Goal: Task Accomplishment & Management: Manage account settings

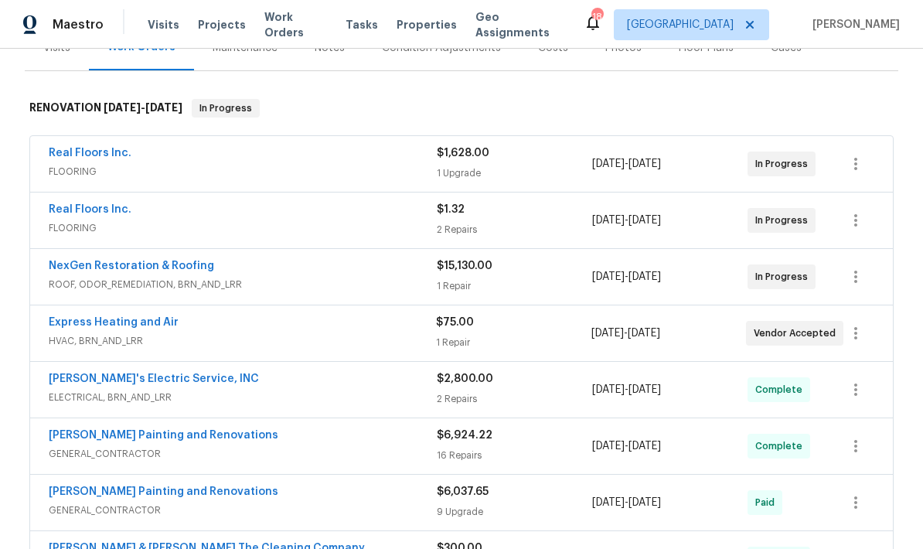
scroll to position [217, 0]
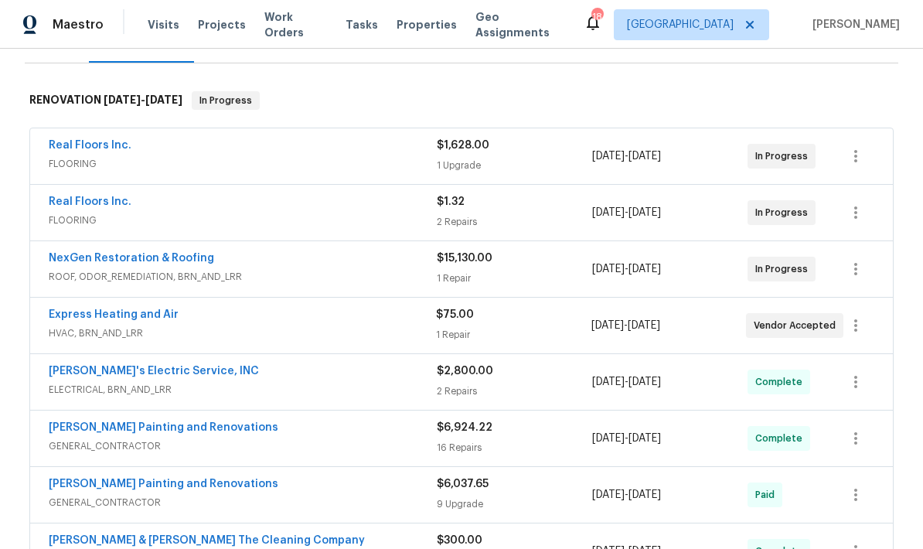
click at [504, 216] on div "2 Repairs" at bounding box center [514, 221] width 155 height 15
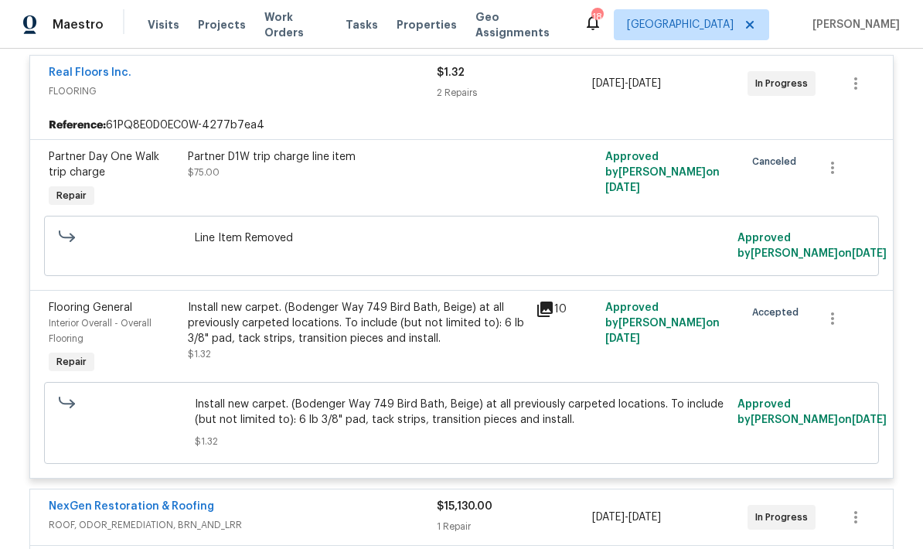
scroll to position [363, 0]
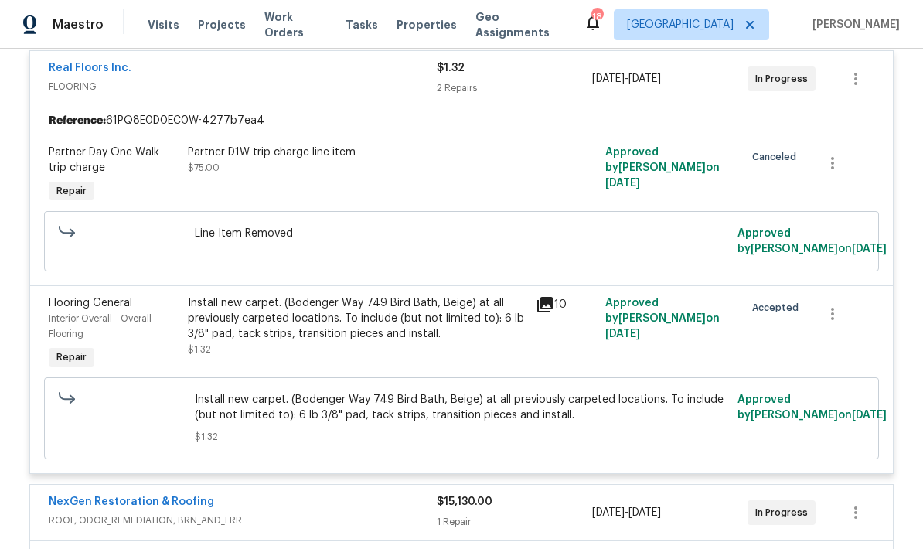
click at [420, 340] on div "Install new carpet. (Bodenger Way 749 Bird Bath, Beige) at all previously carpe…" at bounding box center [357, 318] width 339 height 46
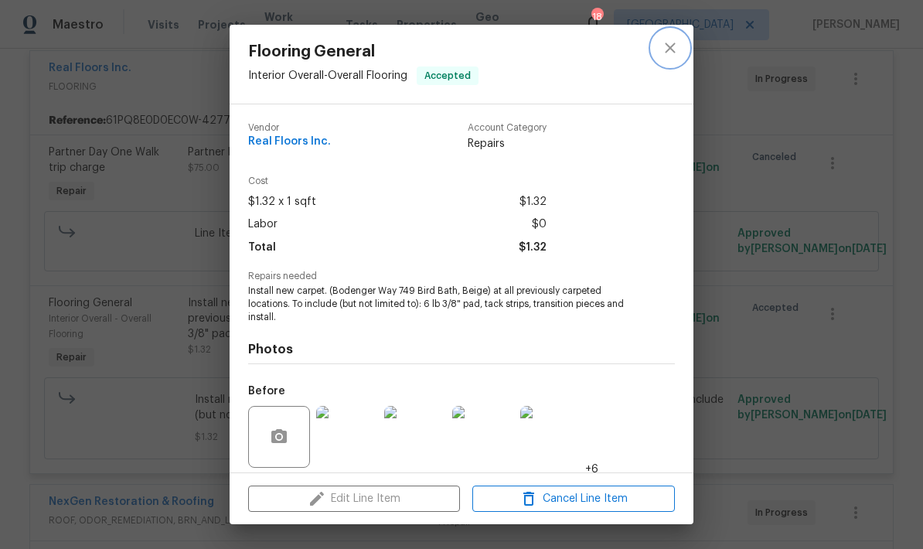
click at [669, 60] on button "close" at bounding box center [670, 47] width 37 height 37
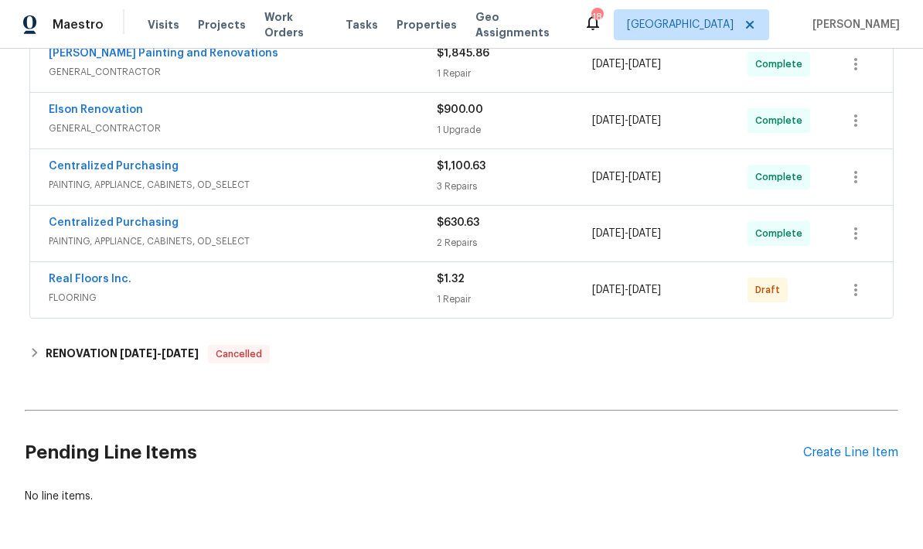
scroll to position [1205, 0]
click at [856, 295] on icon "button" at bounding box center [855, 290] width 19 height 19
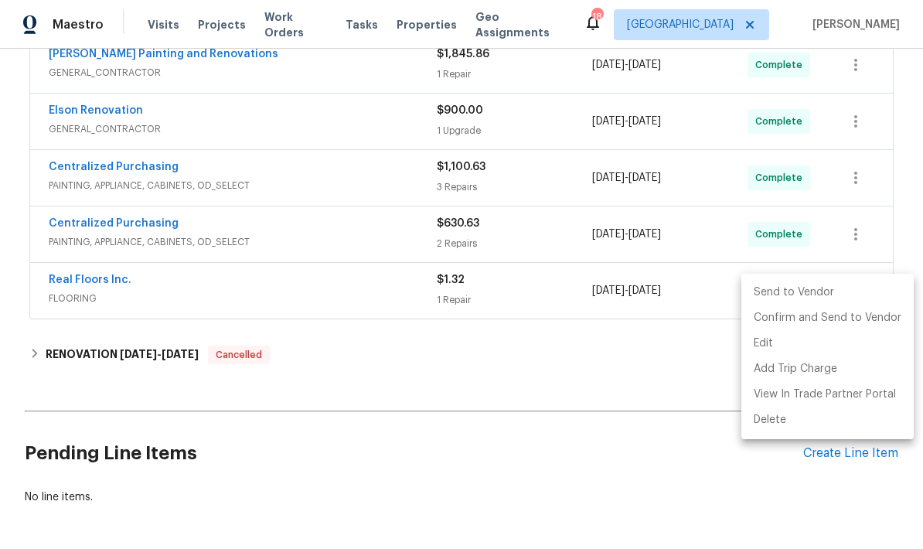
click at [796, 288] on li "Send to Vendor" at bounding box center [827, 293] width 172 height 26
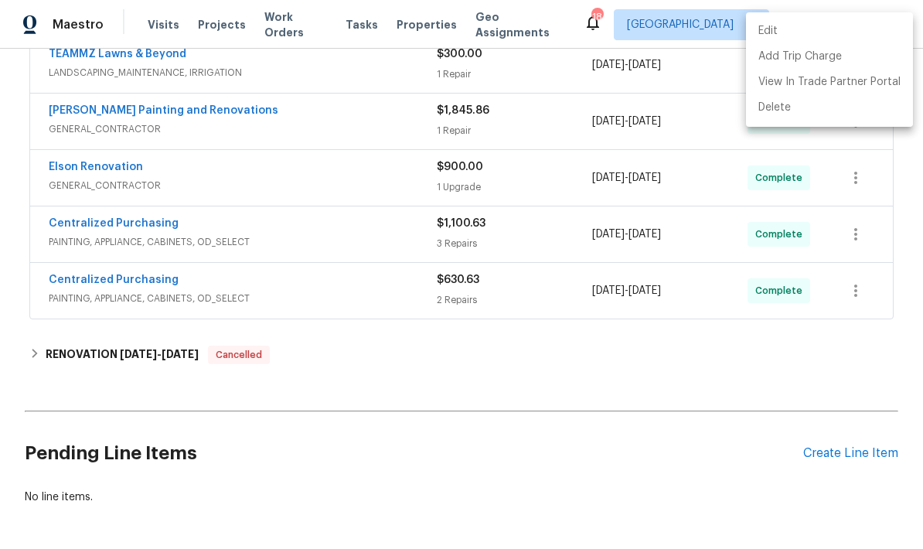
click at [783, 373] on div at bounding box center [461, 274] width 923 height 549
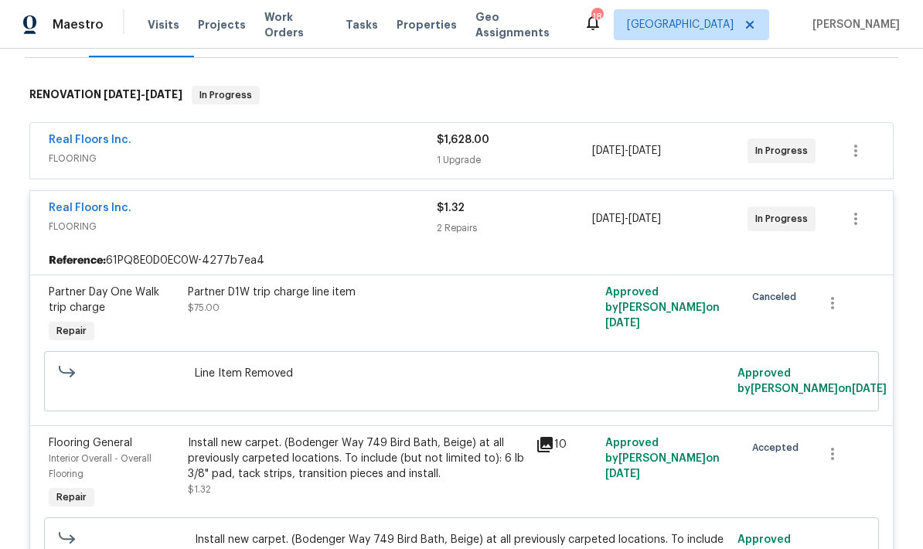
scroll to position [215, 0]
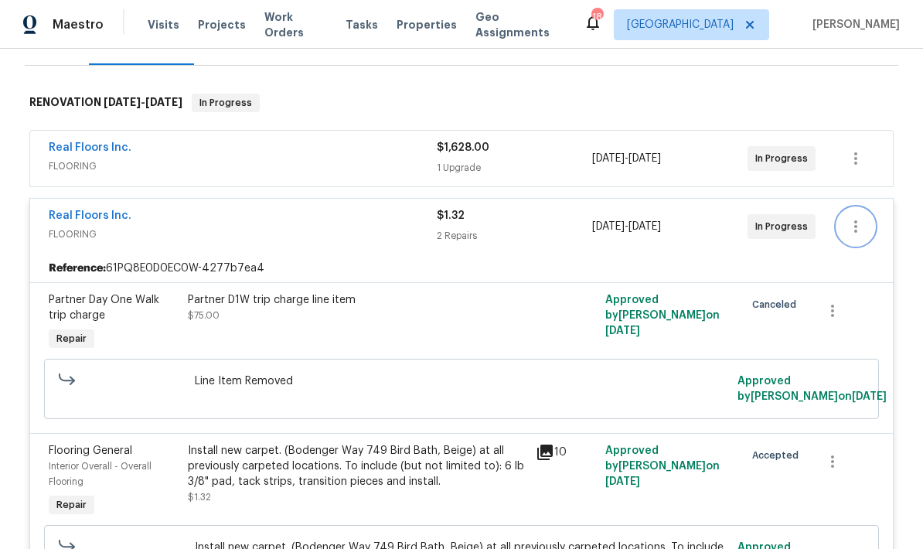
click at [859, 226] on icon "button" at bounding box center [855, 226] width 19 height 19
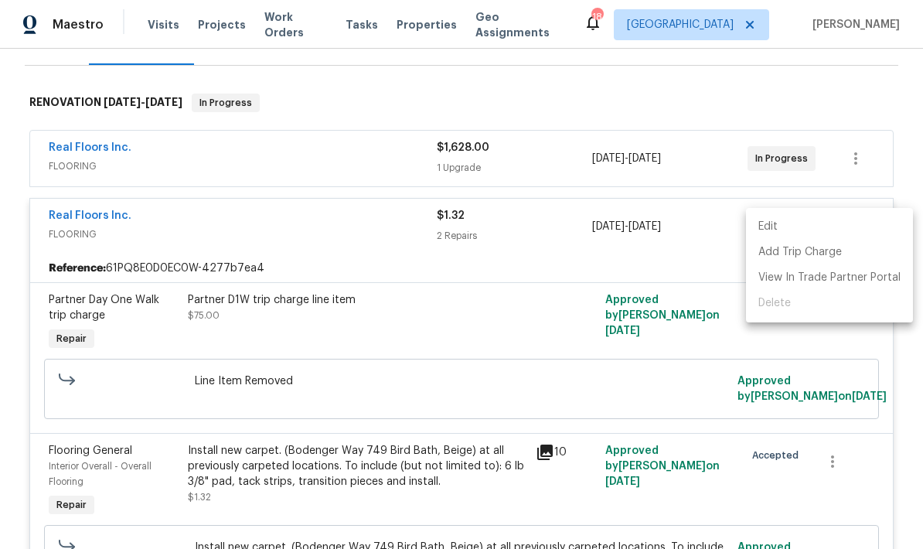
click at [769, 224] on li "Edit" at bounding box center [829, 227] width 167 height 26
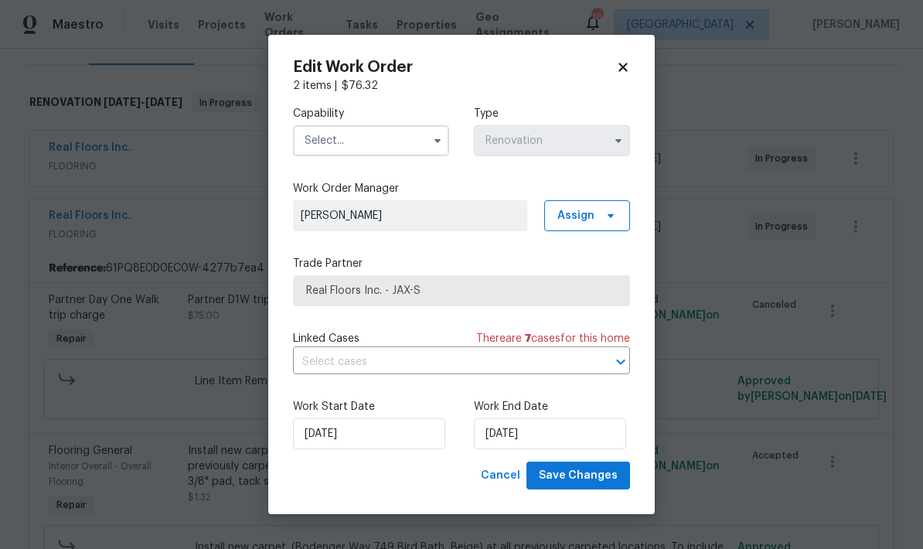
click at [638, 65] on div "Edit Work Order 2 items | $ 76.32 Capability Type Renovation Work Order Manager…" at bounding box center [461, 275] width 387 height 480
click at [624, 69] on icon at bounding box center [623, 67] width 14 height 14
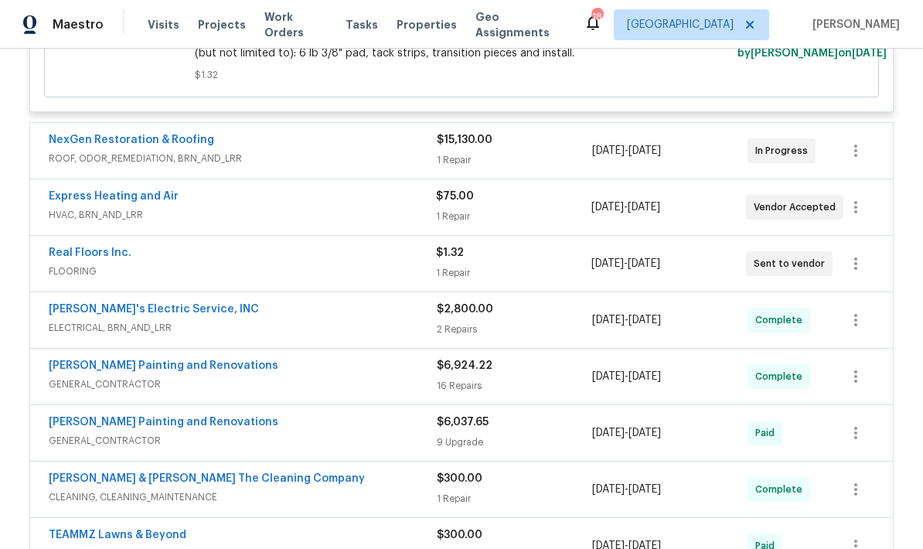
scroll to position [722, 0]
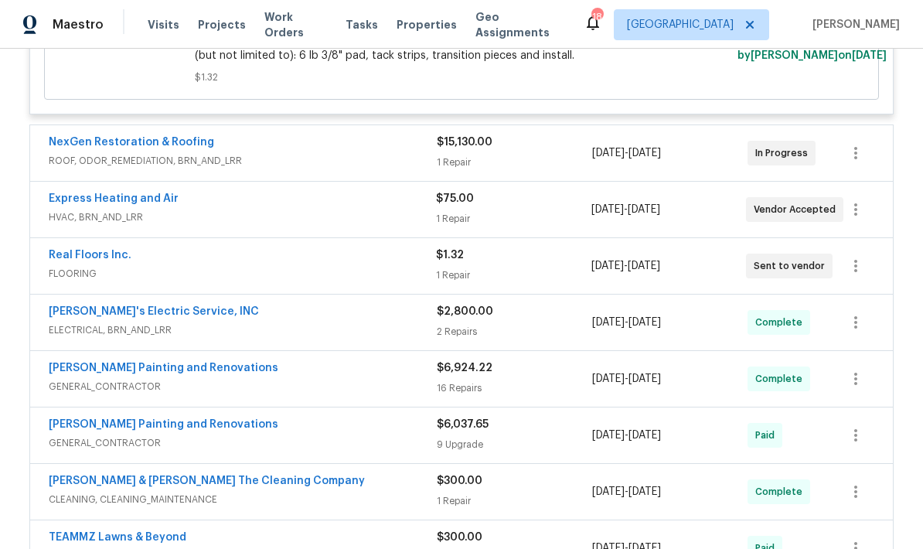
click at [427, 279] on span "FLOORING" at bounding box center [242, 273] width 387 height 15
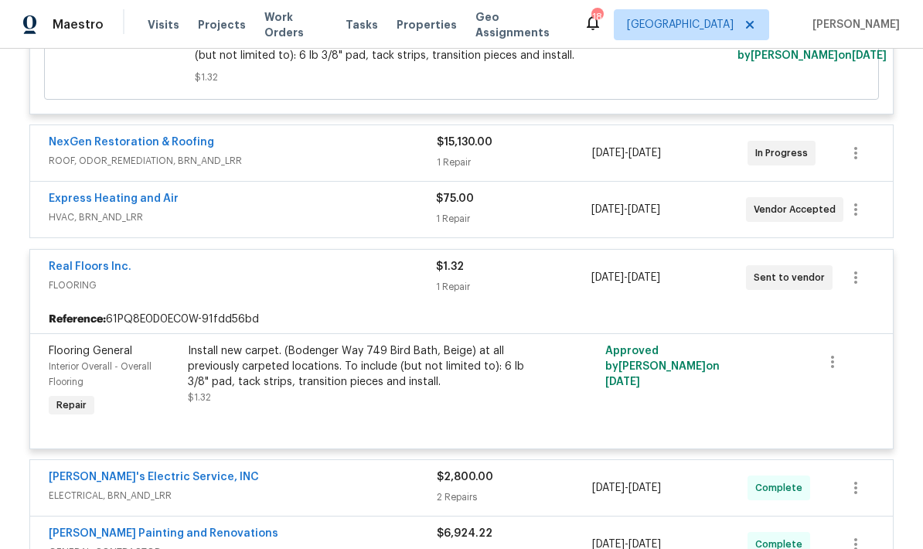
click at [387, 367] on div "Install new carpet. (Bodenger Way 749 Bird Bath, Beige) at all previously carpe…" at bounding box center [357, 366] width 339 height 46
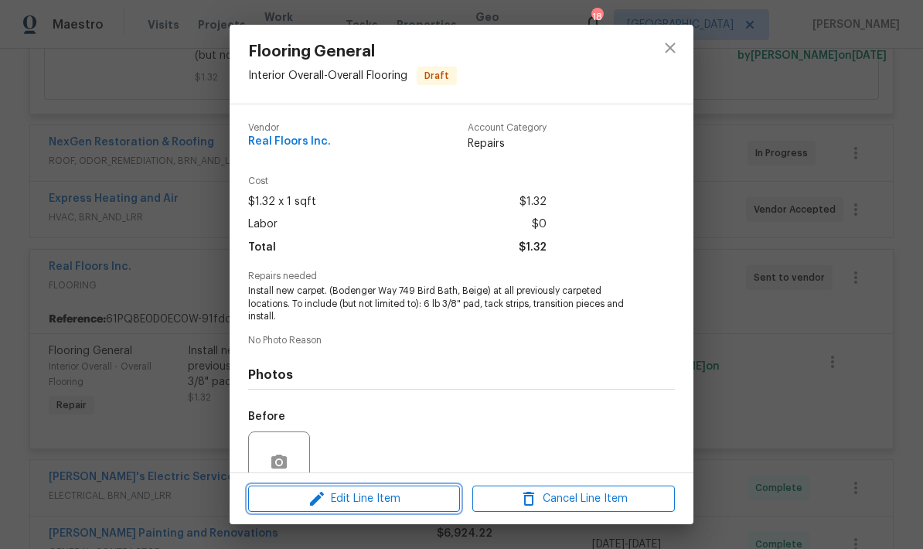
click at [373, 497] on span "Edit Line Item" at bounding box center [354, 498] width 203 height 19
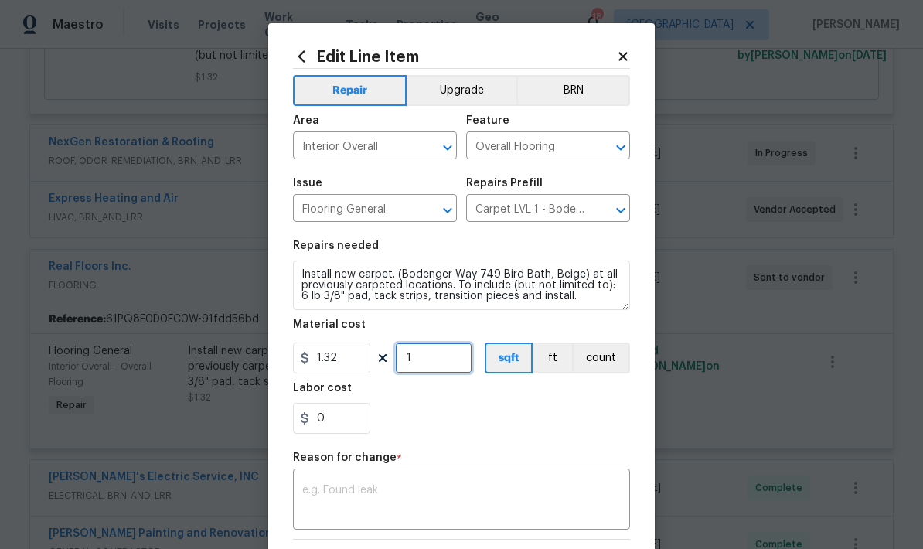
click at [434, 363] on input "1" at bounding box center [433, 357] width 77 height 31
click at [351, 363] on input "1.32" at bounding box center [331, 357] width 77 height 31
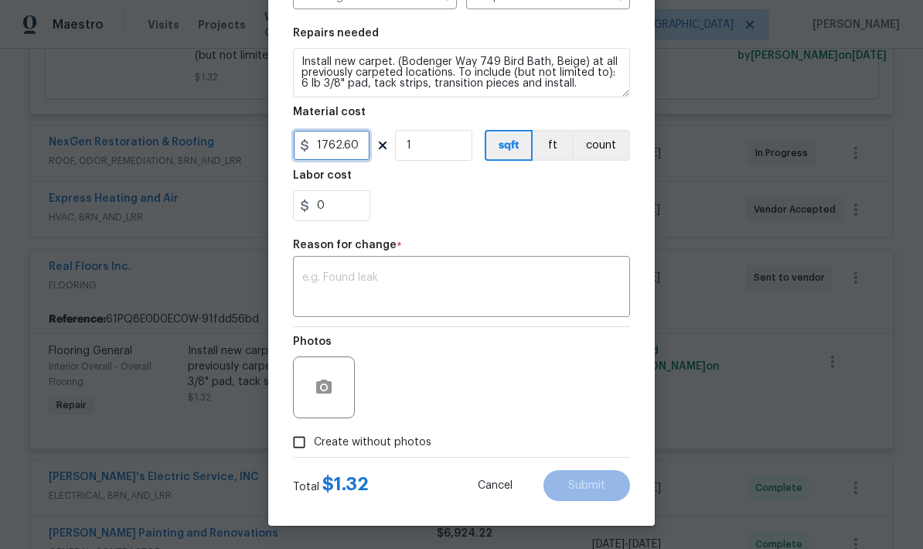
scroll to position [216, 0]
click at [505, 278] on textarea at bounding box center [461, 288] width 318 height 32
type input "1762.6"
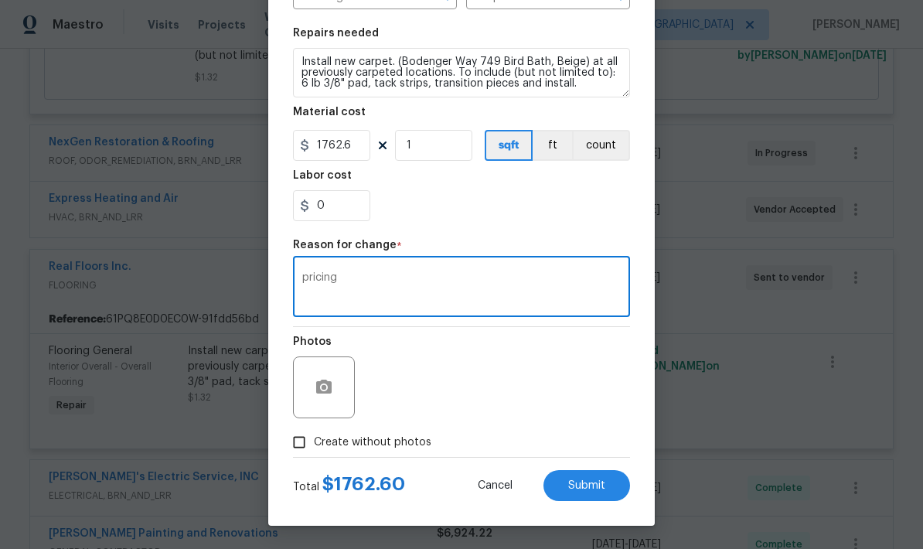
type textarea "pricing"
click at [540, 373] on div "Photos" at bounding box center [461, 377] width 337 height 100
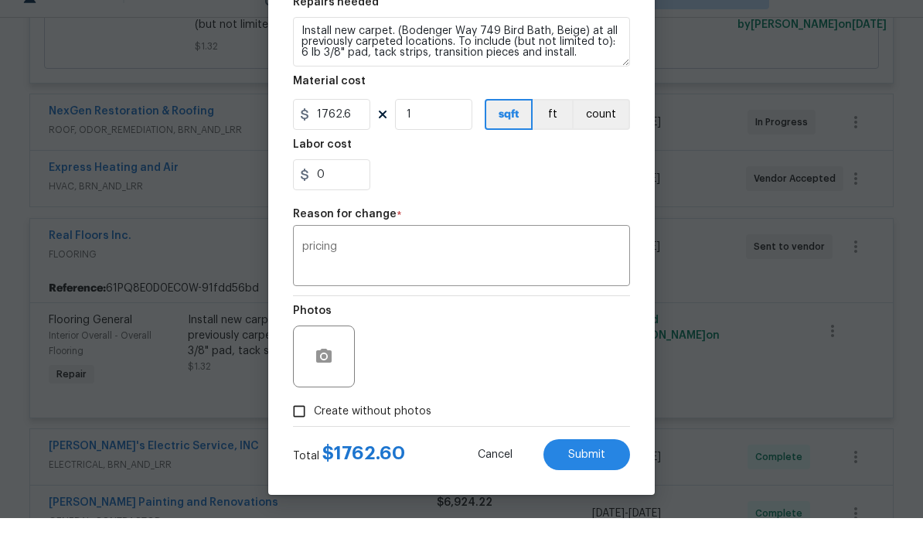
scroll to position [32, 0]
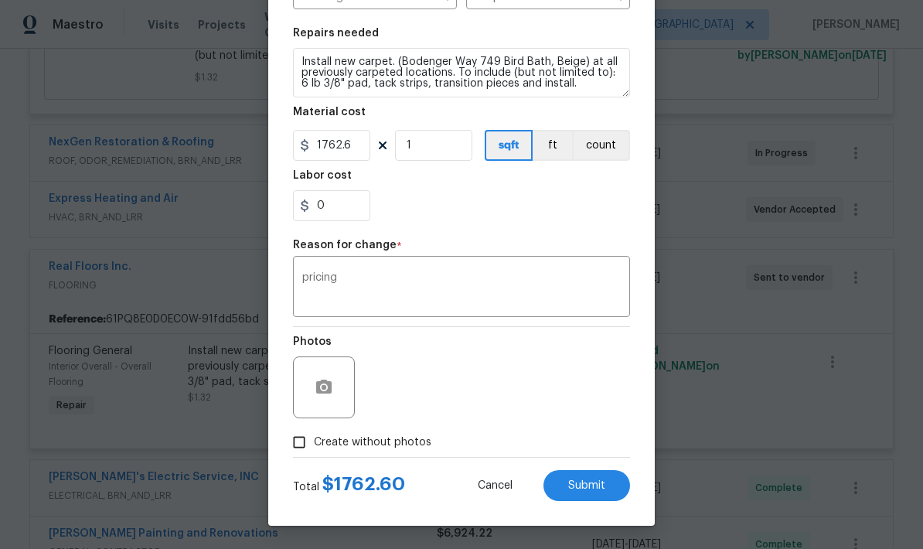
click at [300, 445] on input "Create without photos" at bounding box center [298, 441] width 29 height 29
checkbox input "true"
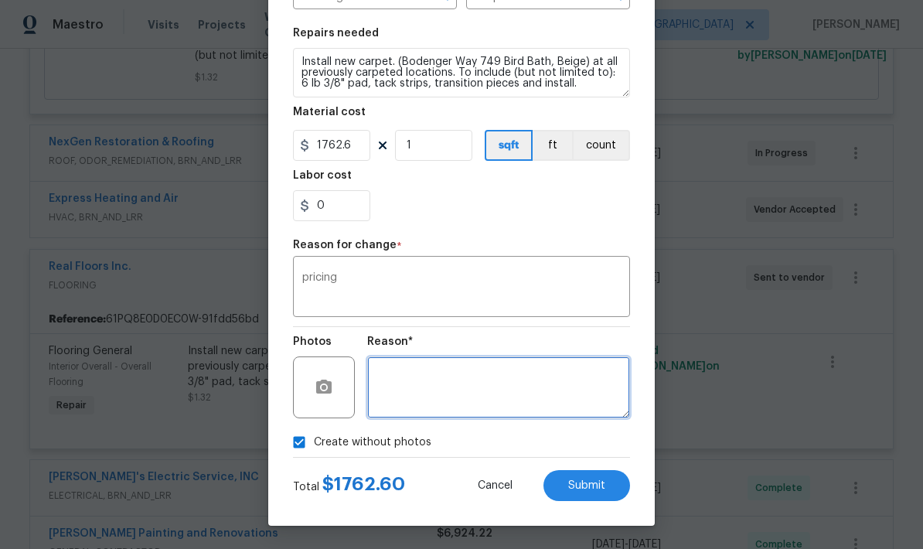
click at [410, 385] on textarea at bounding box center [498, 387] width 263 height 62
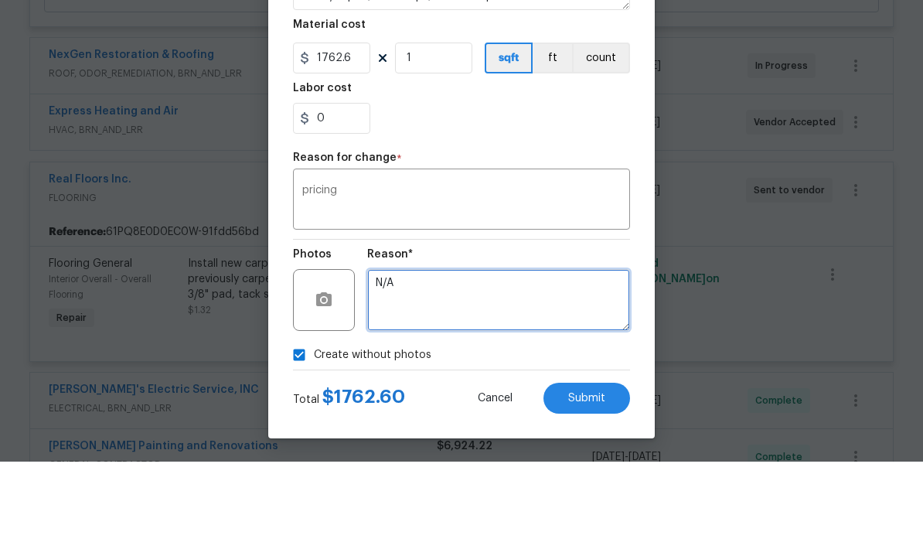
scroll to position [62, 0]
type textarea "N/A"
click at [588, 480] on span "Submit" at bounding box center [586, 486] width 37 height 12
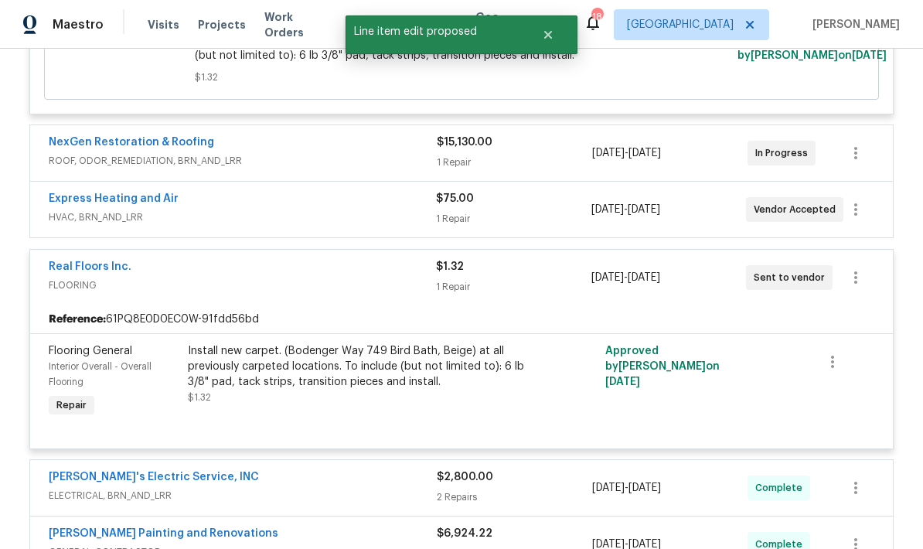
scroll to position [0, 0]
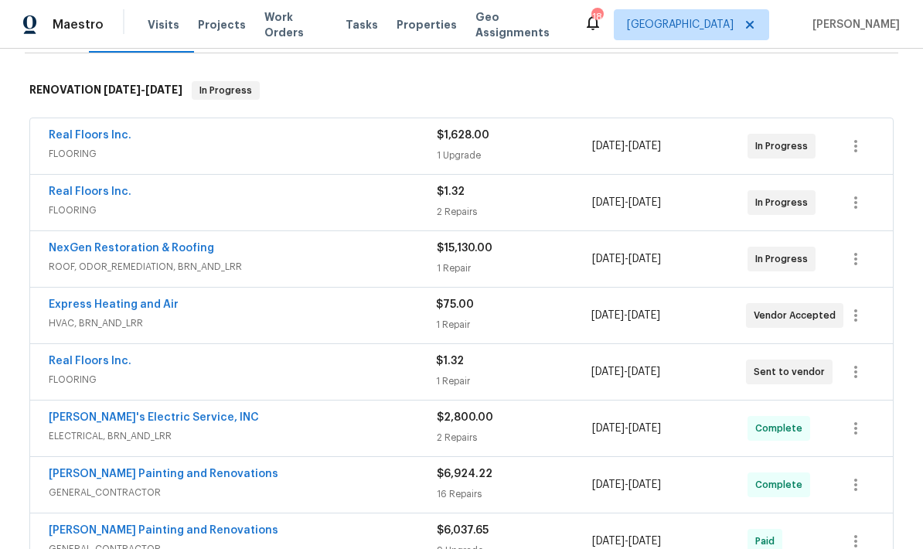
scroll to position [229, 0]
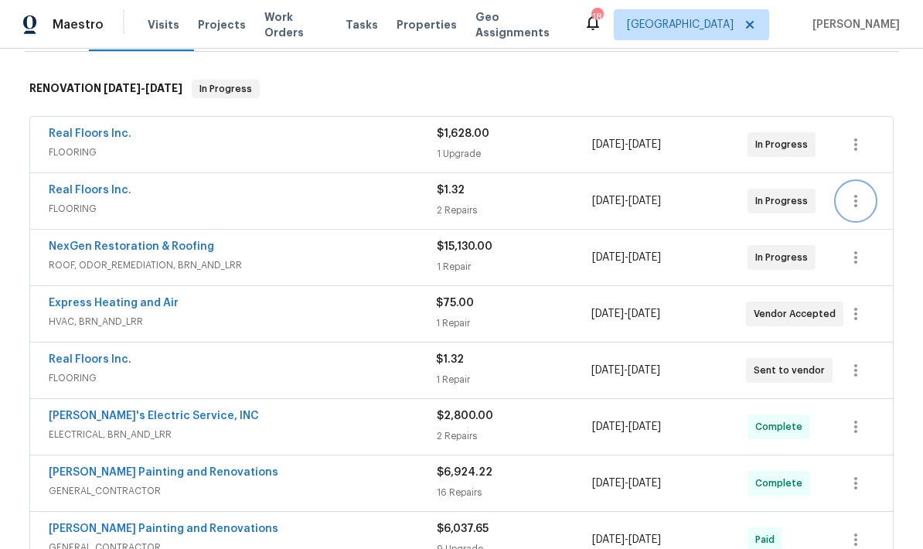
click at [852, 207] on icon "button" at bounding box center [855, 201] width 19 height 19
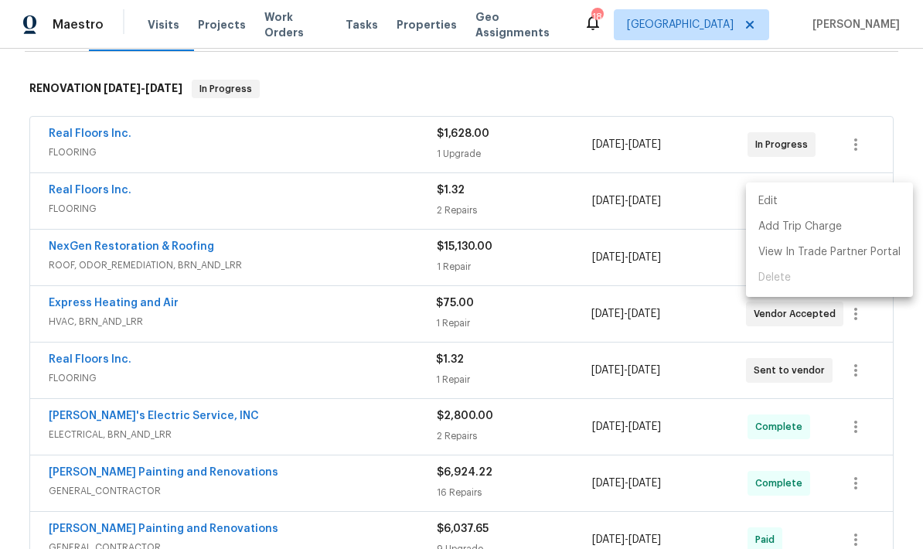
click at [812, 280] on ul "Edit Add Trip Charge View In Trade Partner Portal Delete" at bounding box center [829, 239] width 167 height 114
click at [764, 200] on li "Edit" at bounding box center [829, 202] width 167 height 26
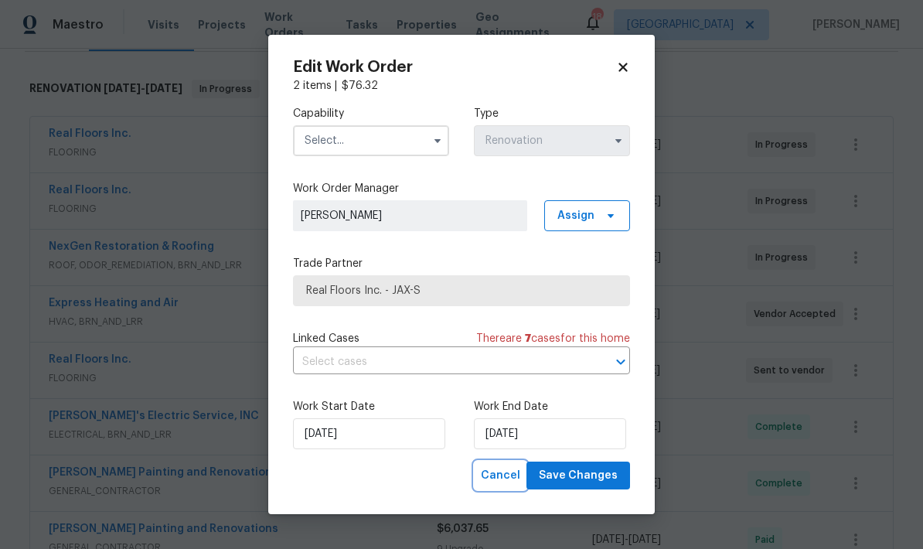
click at [508, 480] on span "Cancel" at bounding box center [500, 475] width 39 height 19
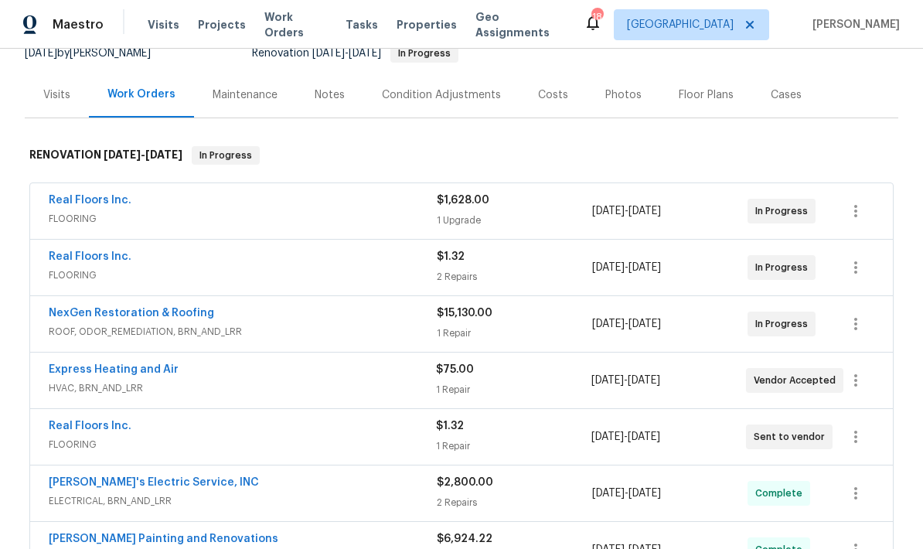
scroll to position [165, 0]
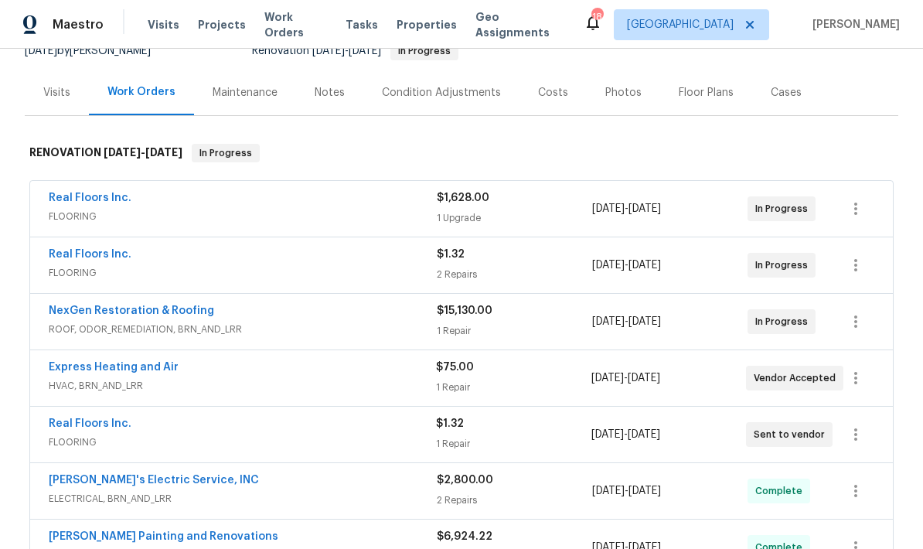
click at [571, 273] on div "2 Repairs" at bounding box center [514, 274] width 155 height 15
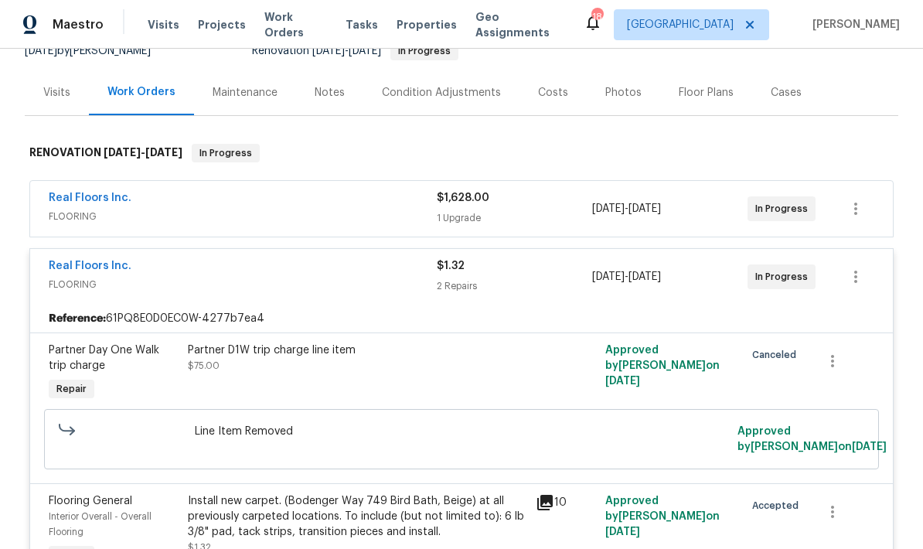
click at [516, 393] on div "Partner D1W trip charge line item $75.00" at bounding box center [357, 373] width 348 height 71
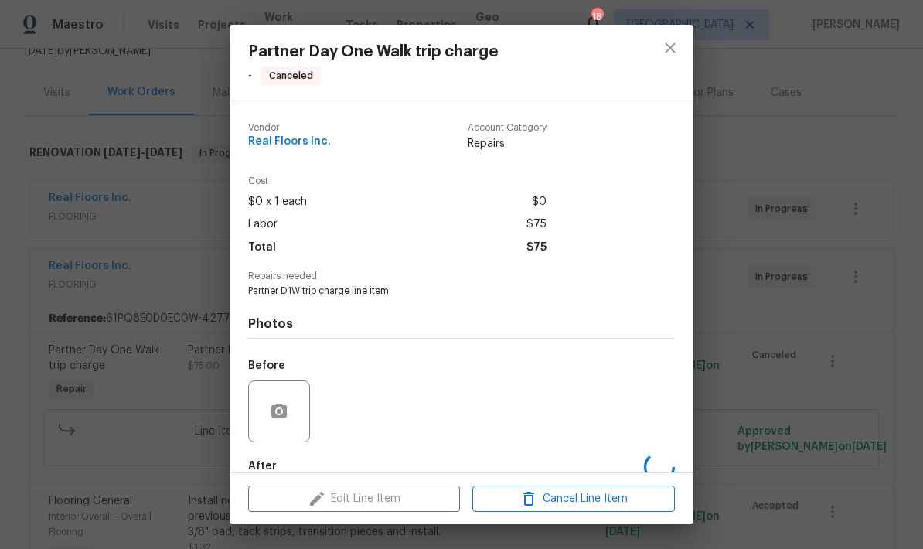
click at [519, 379] on div "Before" at bounding box center [461, 401] width 427 height 100
click at [556, 499] on span "Cancel Line Item" at bounding box center [573, 498] width 193 height 19
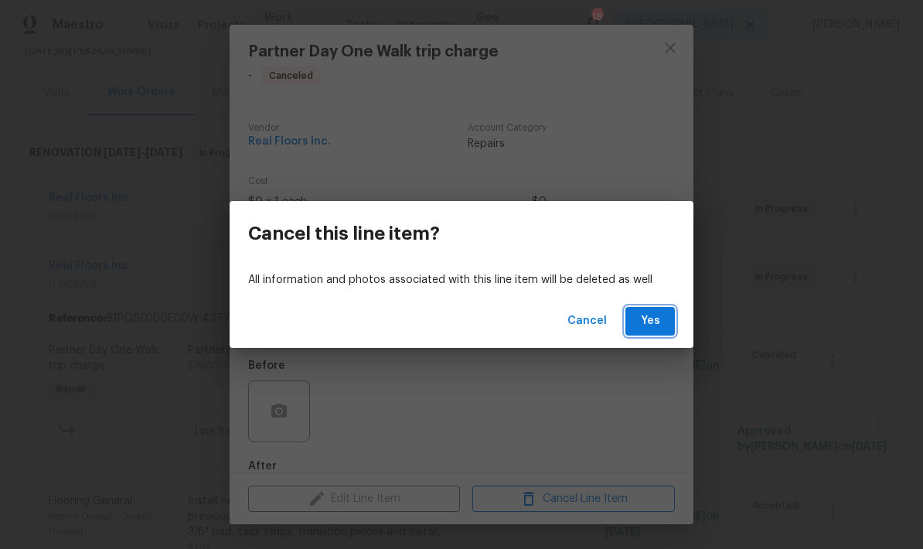
click at [659, 321] on span "Yes" at bounding box center [650, 321] width 25 height 19
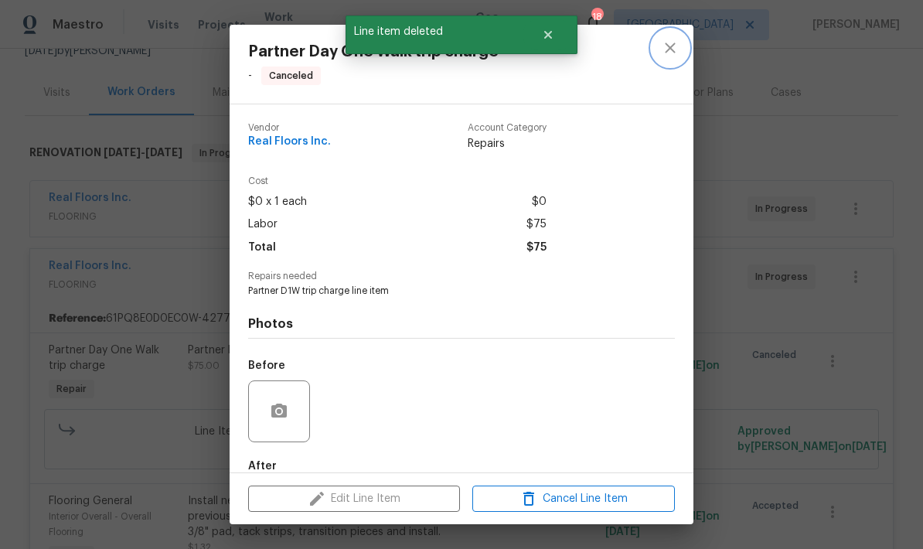
click at [670, 53] on icon "close" at bounding box center [670, 48] width 19 height 19
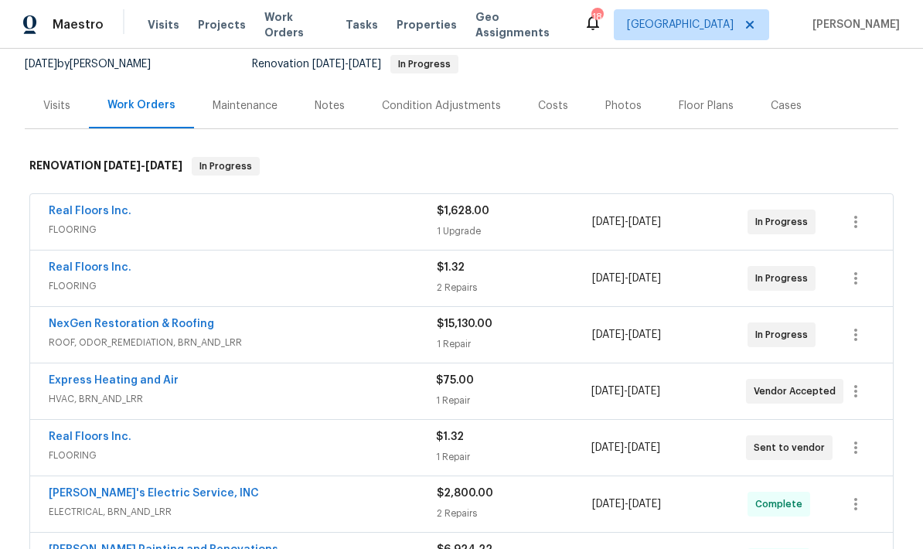
scroll to position [152, 0]
click at [850, 280] on icon "button" at bounding box center [855, 277] width 19 height 19
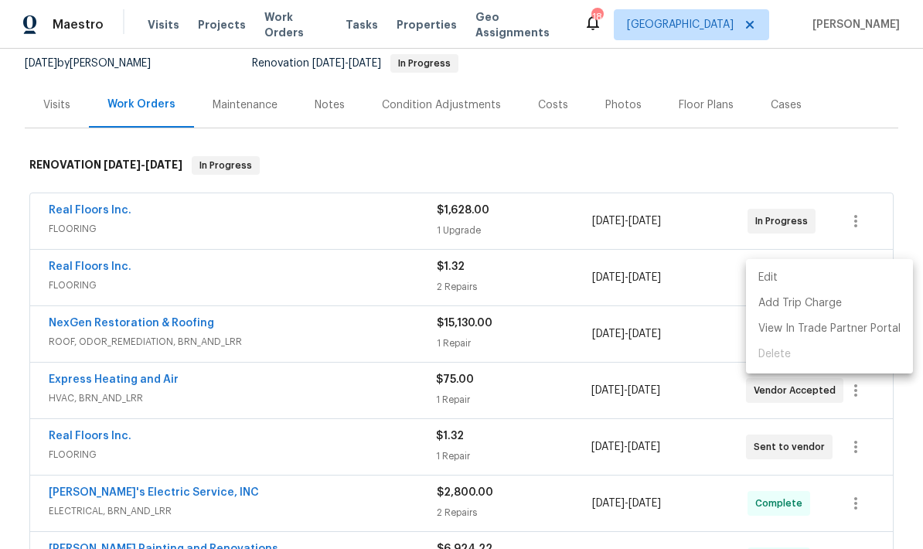
click at [880, 156] on div at bounding box center [461, 274] width 923 height 549
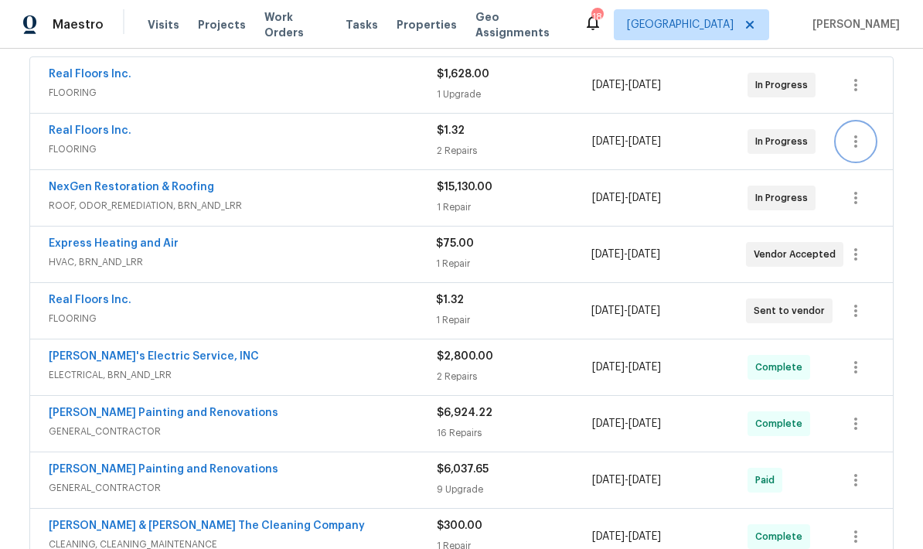
scroll to position [289, 0]
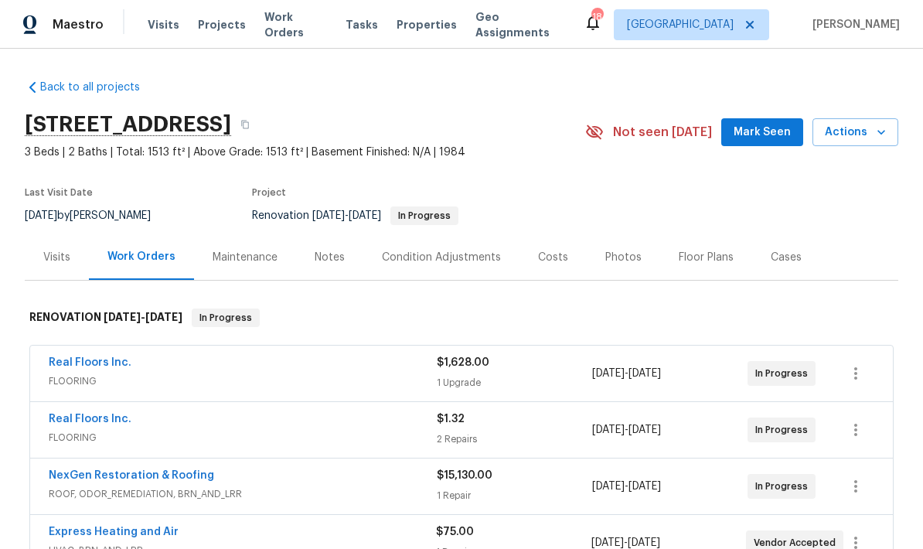
click at [553, 250] on div "Costs" at bounding box center [553, 257] width 30 height 15
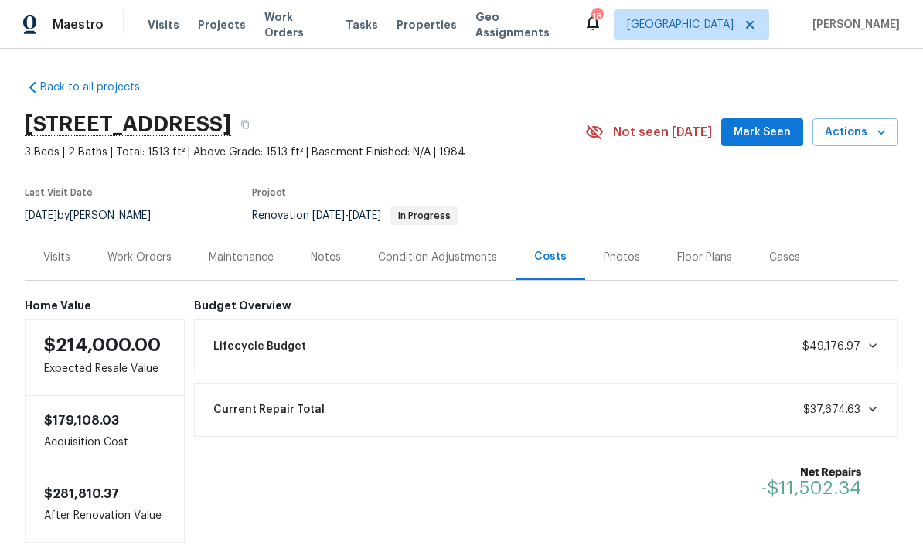
click at [155, 255] on div "Work Orders" at bounding box center [139, 257] width 64 height 15
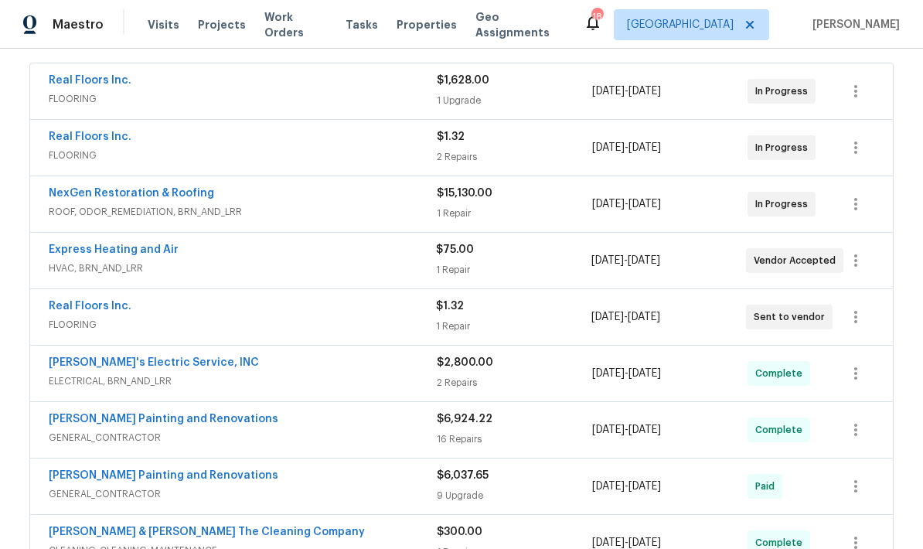
scroll to position [278, 0]
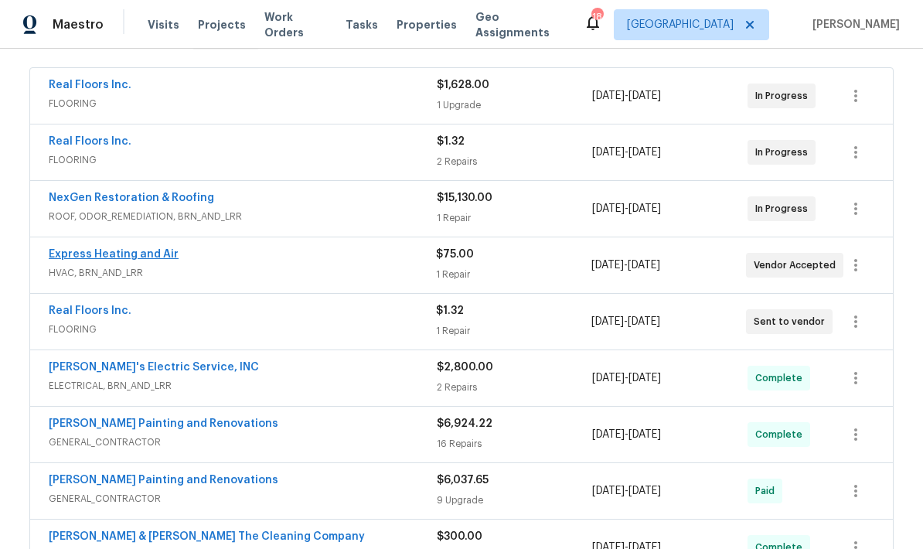
click at [77, 258] on link "Express Heating and Air" at bounding box center [114, 254] width 130 height 11
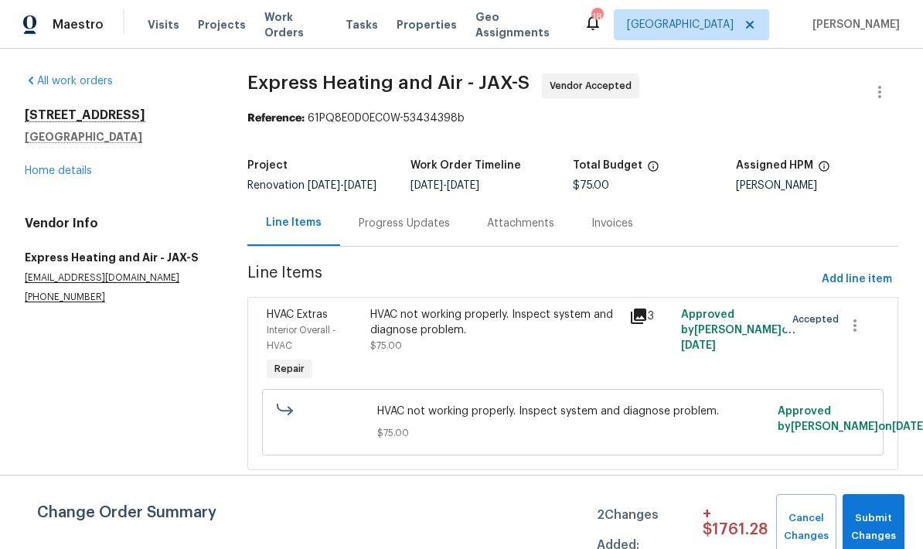
click at [469, 353] on div "HVAC not working properly. Inspect system and diagnose problem. $75.00" at bounding box center [495, 330] width 250 height 46
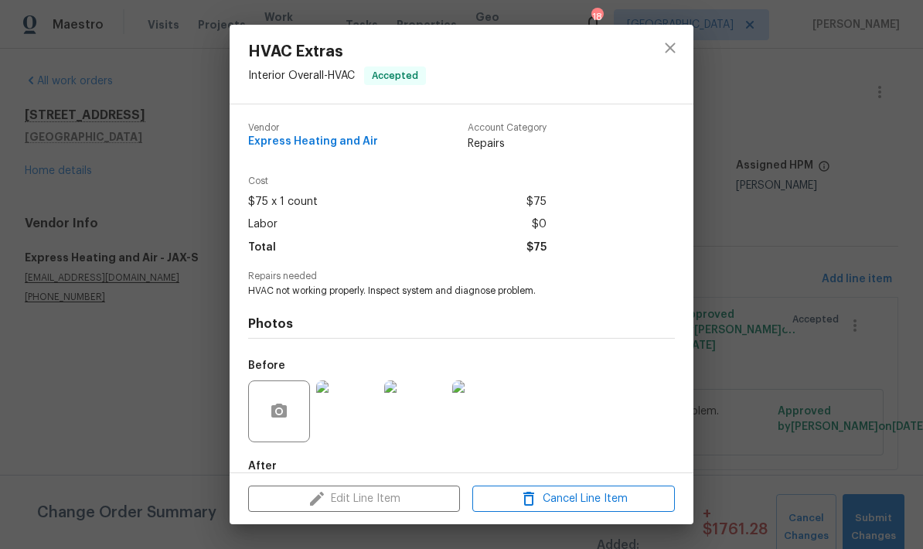
click at [393, 502] on div "Edit Line Item Cancel Line Item" at bounding box center [462, 499] width 464 height 52
click at [554, 499] on span "Cancel Line Item" at bounding box center [573, 498] width 193 height 19
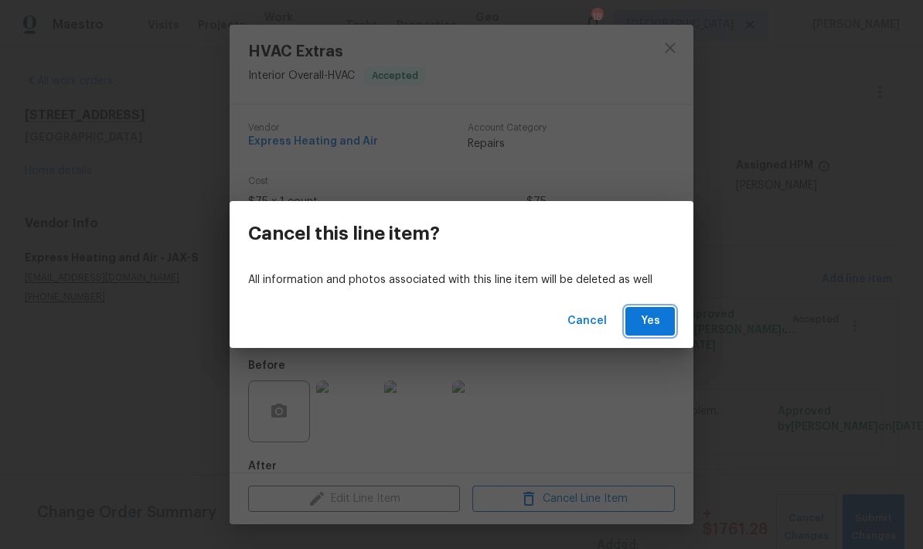
click at [655, 318] on span "Yes" at bounding box center [650, 321] width 25 height 19
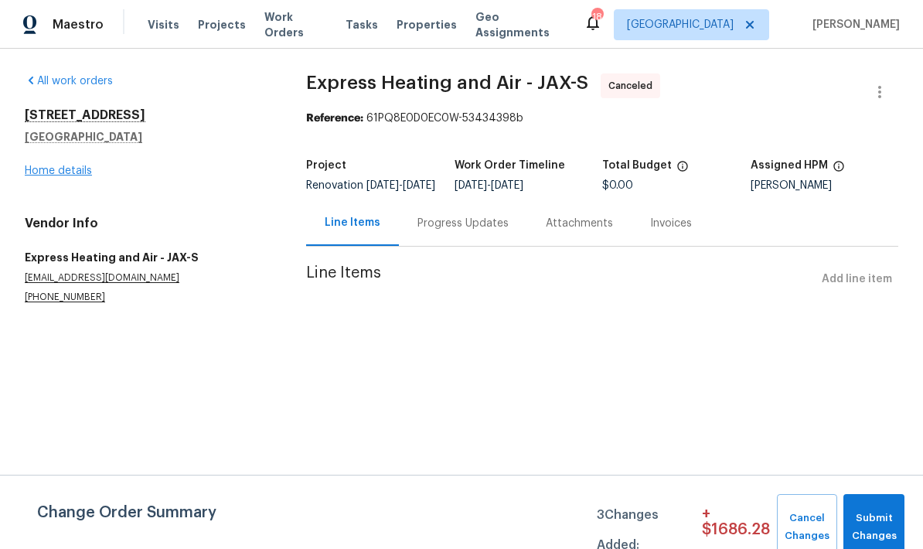
click at [59, 169] on link "Home details" at bounding box center [58, 170] width 67 height 11
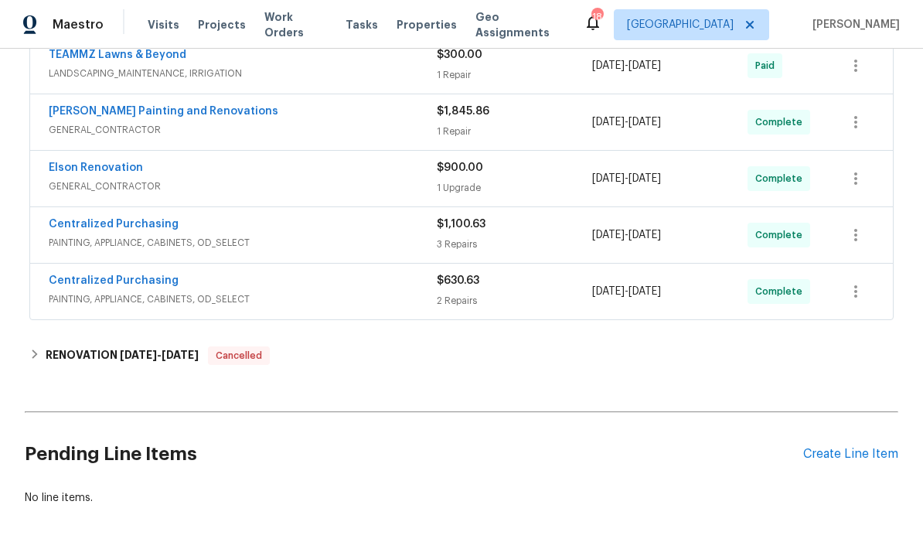
scroll to position [758, 0]
click at [833, 461] on div "Create Line Item" at bounding box center [850, 455] width 95 height 15
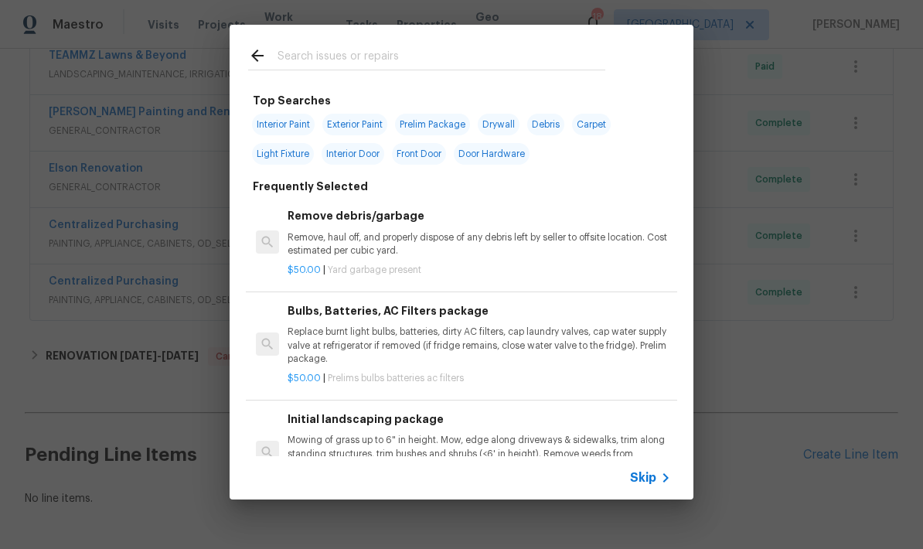
click at [419, 55] on input "text" at bounding box center [442, 57] width 328 height 23
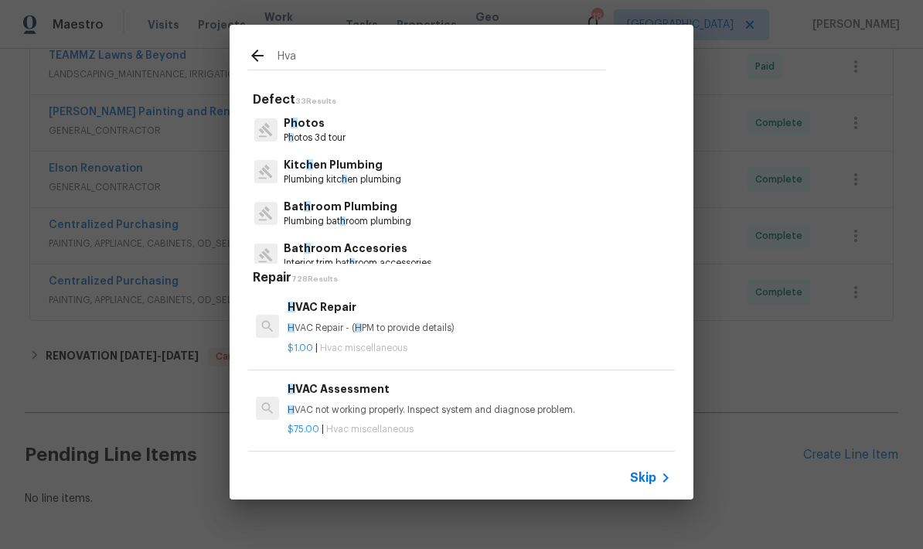
type input "Hvac"
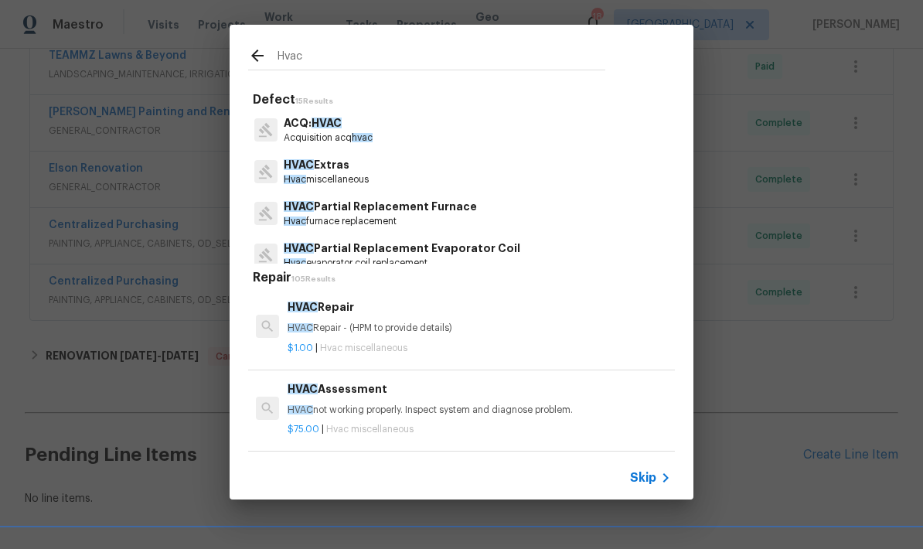
click at [372, 334] on p "HVAC Repair - (HPM to provide details)" at bounding box center [479, 328] width 383 height 13
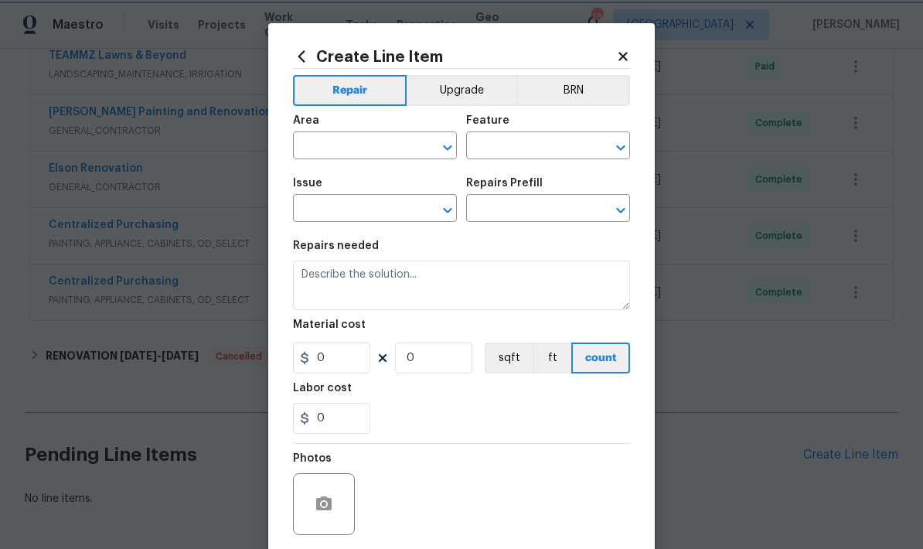
type input "HVAC"
type input "HVAC Extras"
type input "HVAC Repair $1.00"
type textarea "HVAC Repair - (HPM to provide details)"
type input "1"
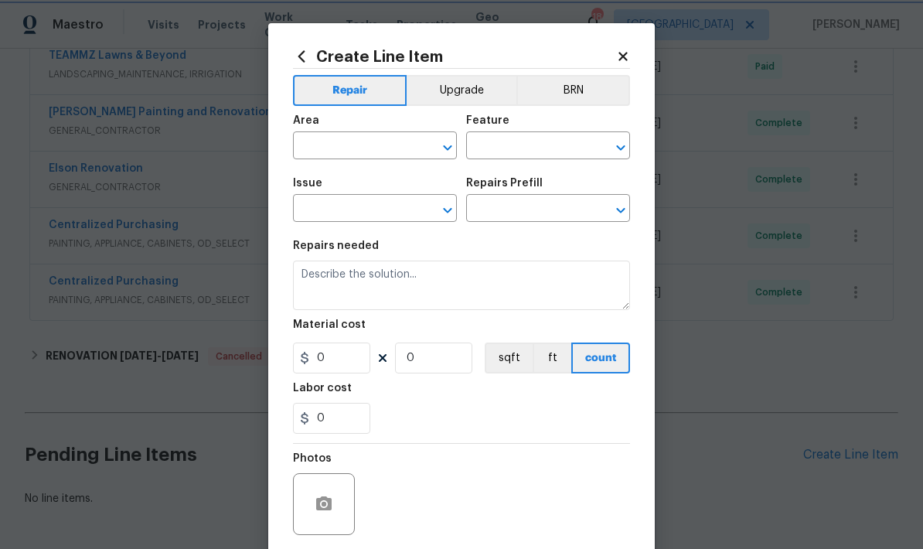
type input "1"
click at [369, 152] on input "text" at bounding box center [353, 147] width 121 height 24
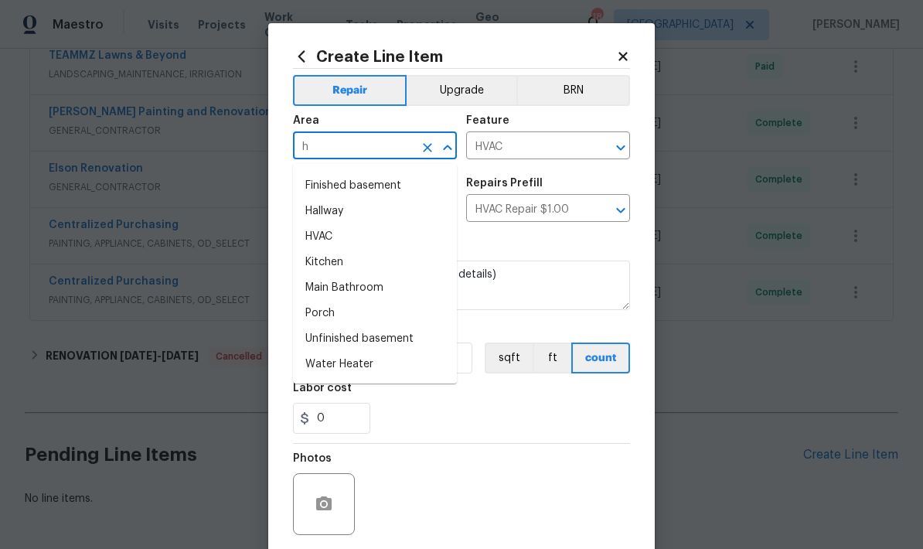
scroll to position [0, 0]
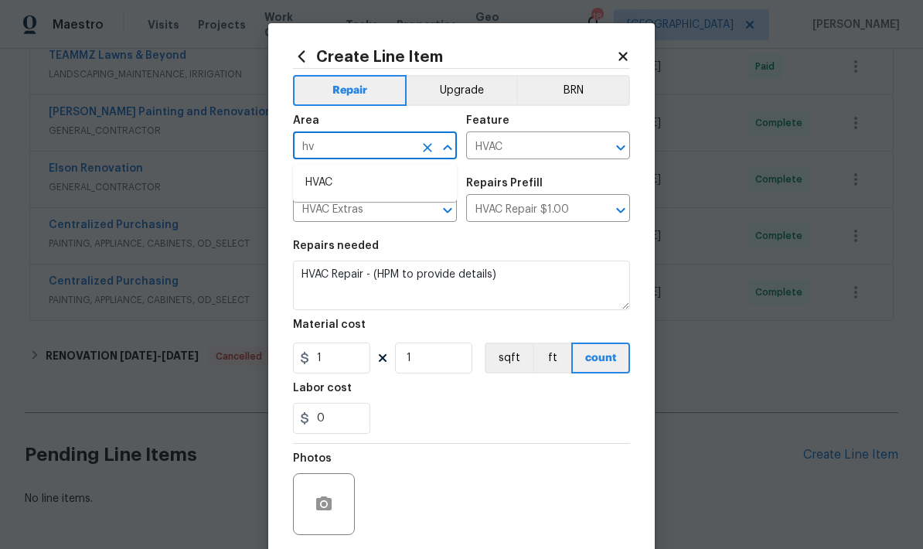
click at [338, 183] on li "HVAC" at bounding box center [375, 183] width 164 height 26
type input "HVAC"
click at [499, 282] on textarea "HVAC Repair - (HPM to provide details)" at bounding box center [461, 285] width 337 height 49
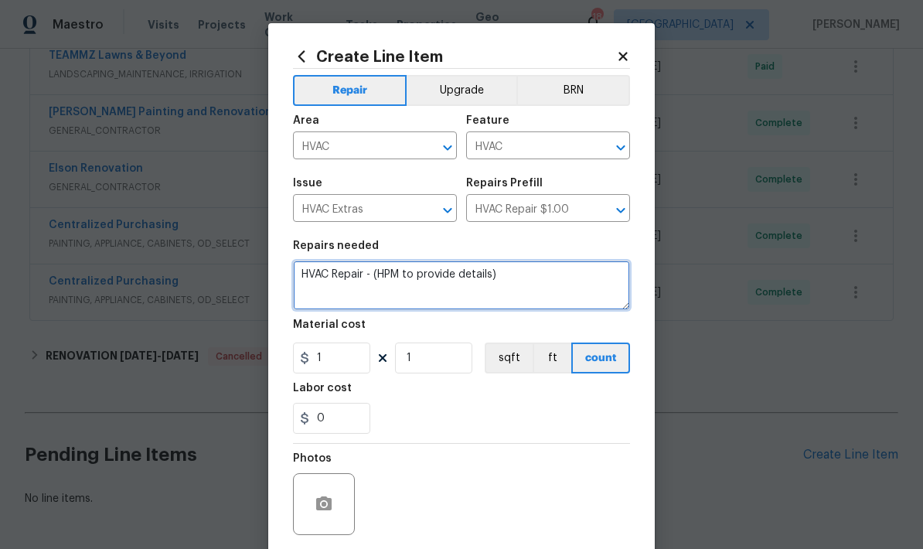
paste textarea "2376 Kirkwall St Cleaned condenser and mini split condenser coils and window un…"
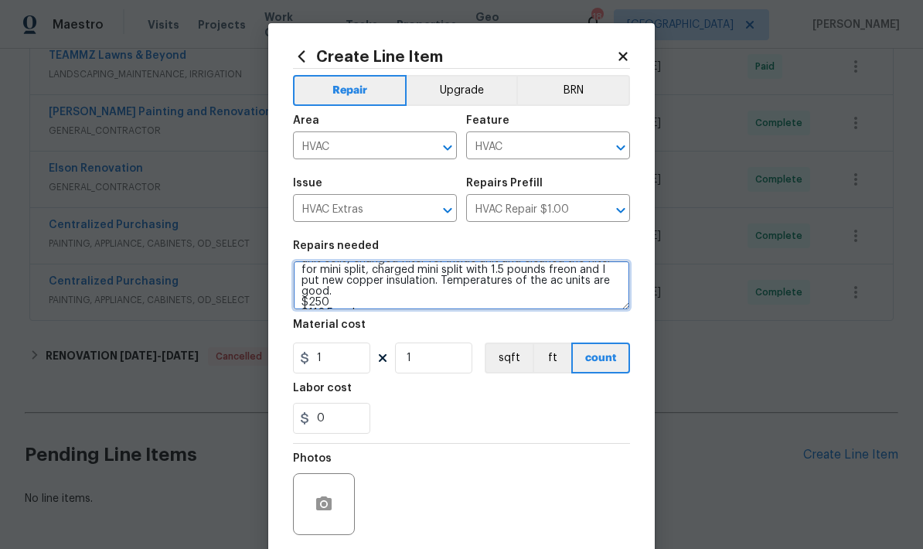
type textarea "HVAC Repair - (HPM to provide details) Cleaned condenser and mini split condens…"
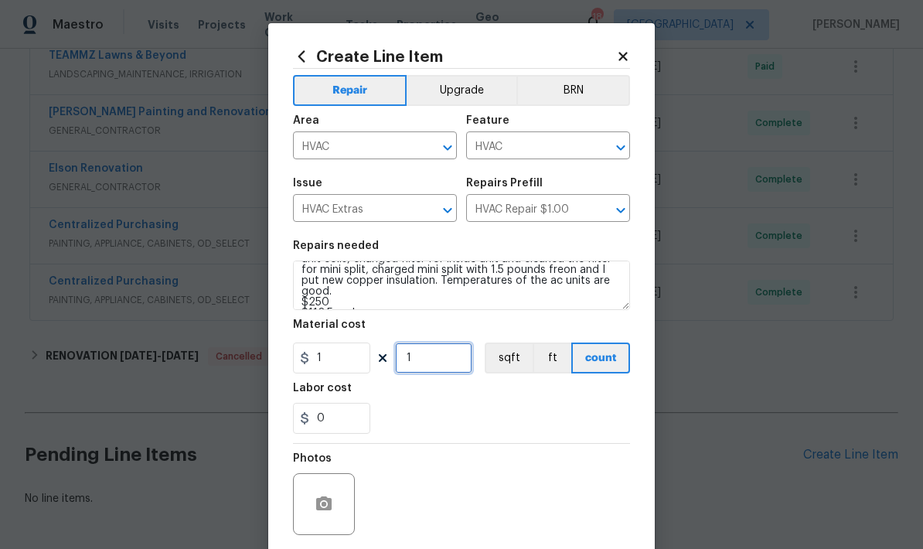
click at [448, 360] on input "1" at bounding box center [433, 357] width 77 height 31
type input "1"
click at [350, 366] on input "1" at bounding box center [331, 357] width 77 height 31
click at [487, 406] on div "0" at bounding box center [461, 418] width 337 height 31
type input "362.5"
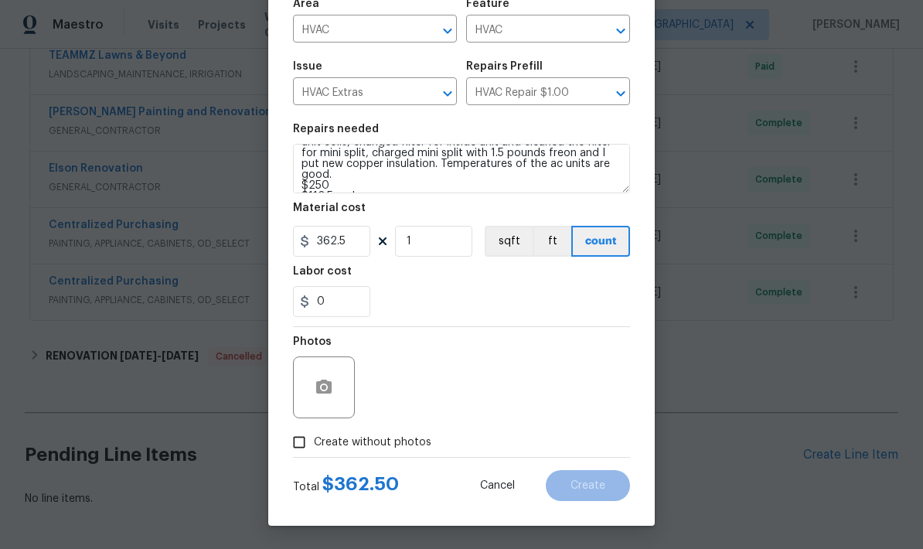
scroll to position [120, 0]
click at [298, 448] on input "Create without photos" at bounding box center [298, 441] width 29 height 29
checkbox input "true"
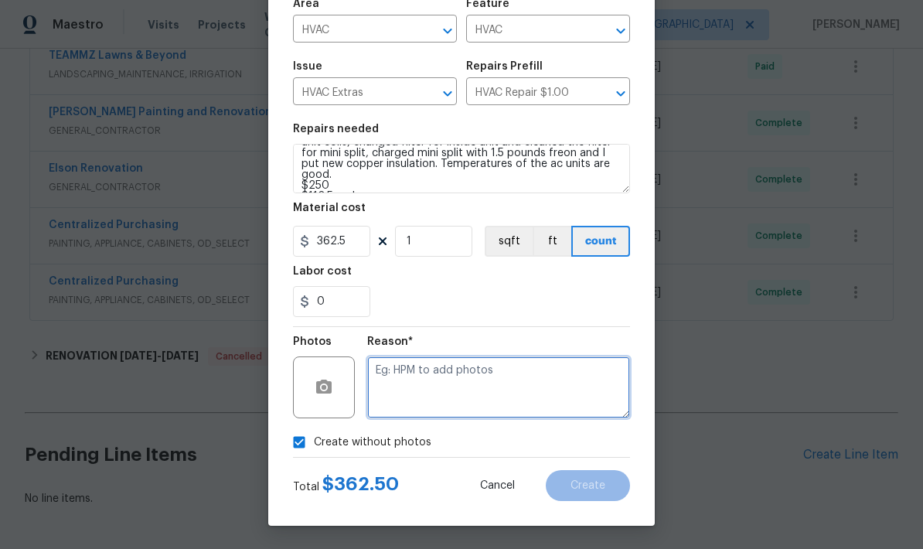
click at [472, 380] on textarea at bounding box center [498, 387] width 263 height 62
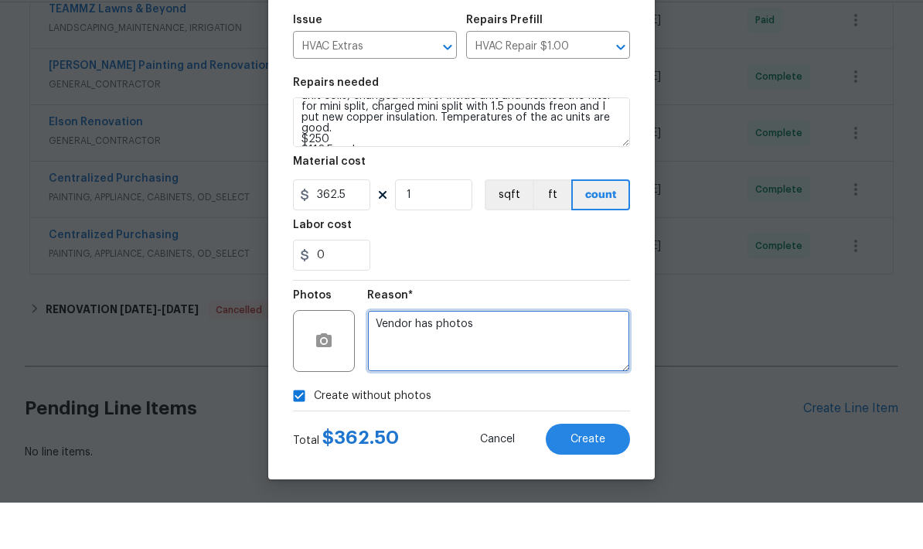
scroll to position [62, 0]
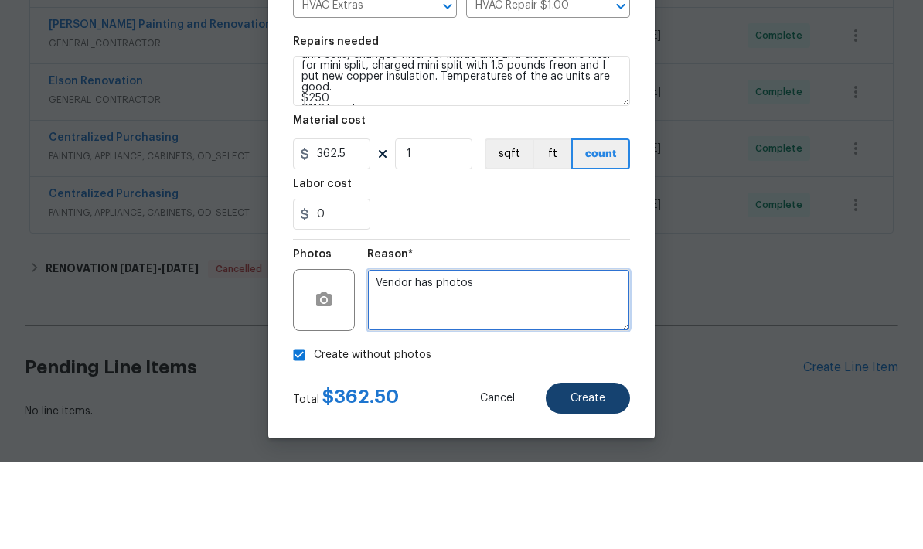
type textarea "Vendor has photos"
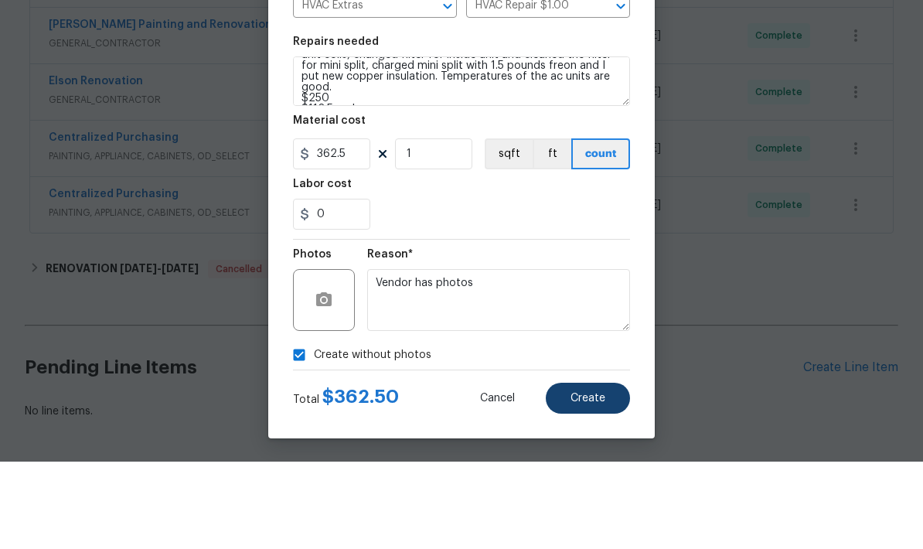
click at [597, 480] on span "Create" at bounding box center [588, 486] width 35 height 12
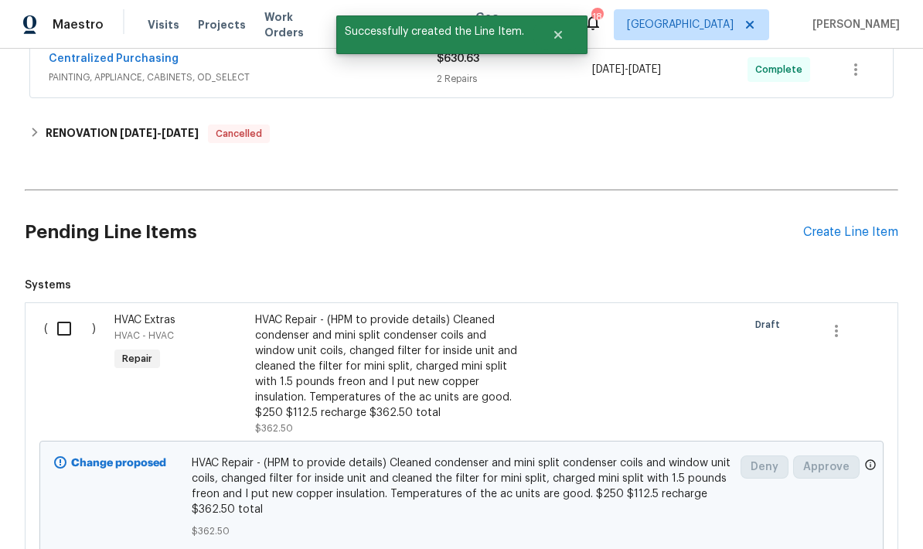
scroll to position [979, 0]
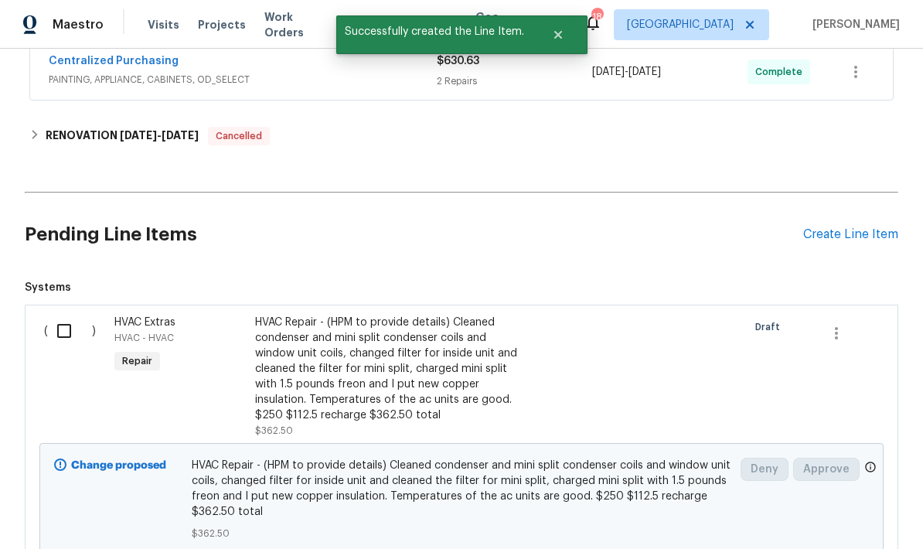
click at [72, 315] on input "checkbox" at bounding box center [70, 331] width 44 height 32
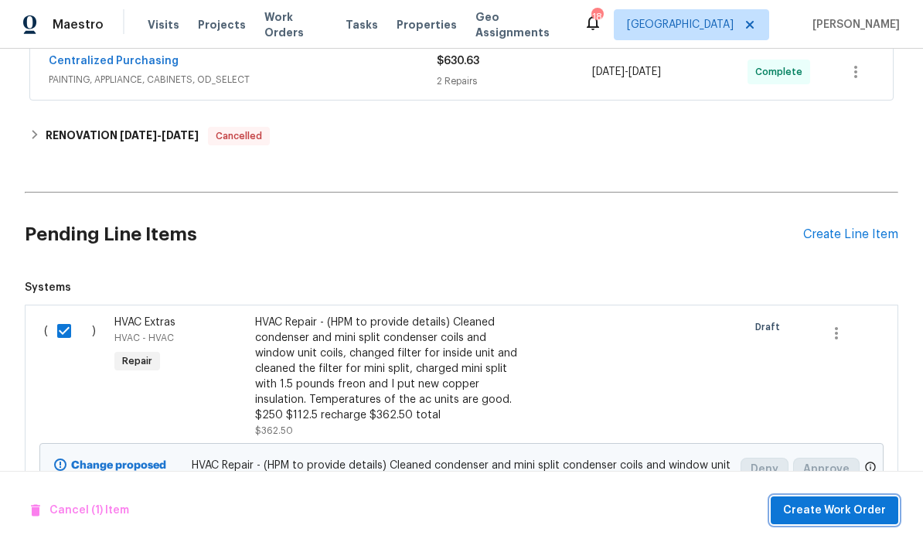
click at [846, 512] on span "Create Work Order" at bounding box center [834, 510] width 103 height 19
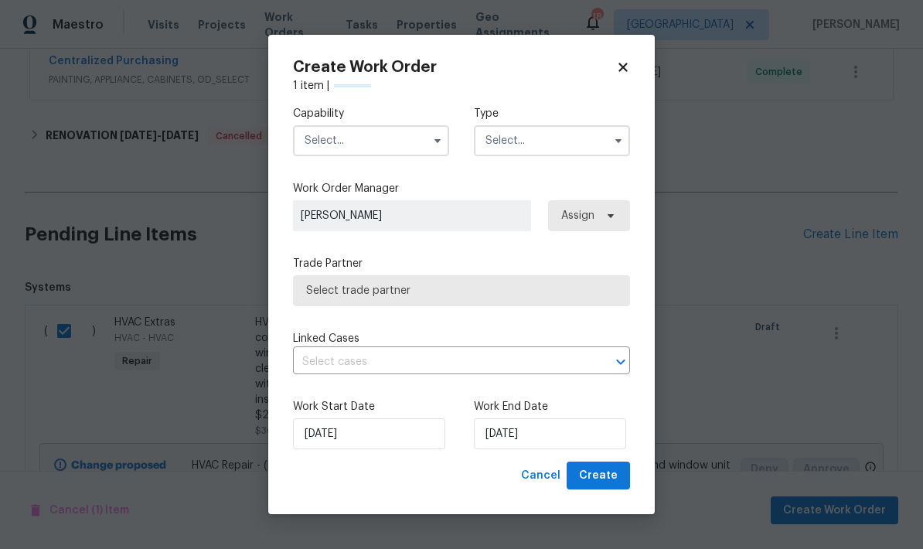
checkbox input "false"
click at [424, 141] on input "text" at bounding box center [371, 140] width 156 height 31
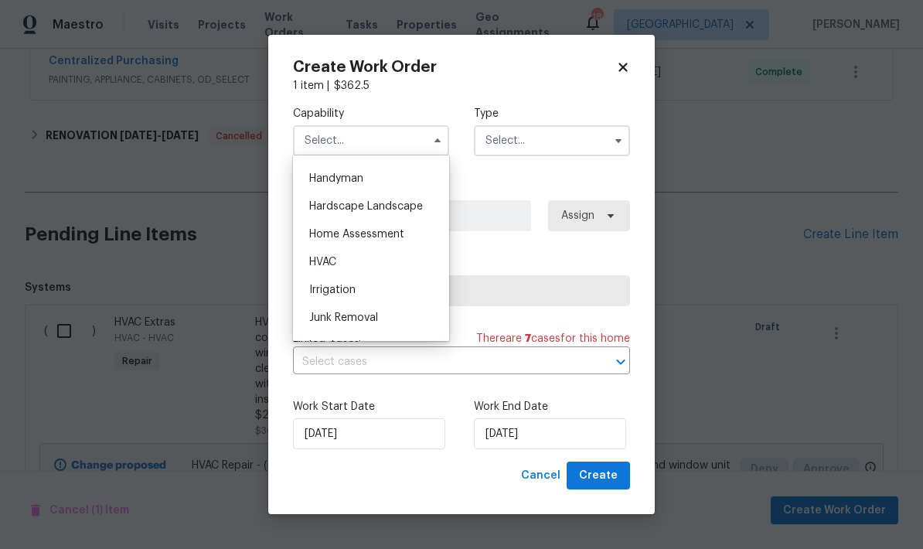
scroll to position [846, 0]
click at [336, 262] on span "HVAC" at bounding box center [322, 261] width 27 height 11
type input "HVAC"
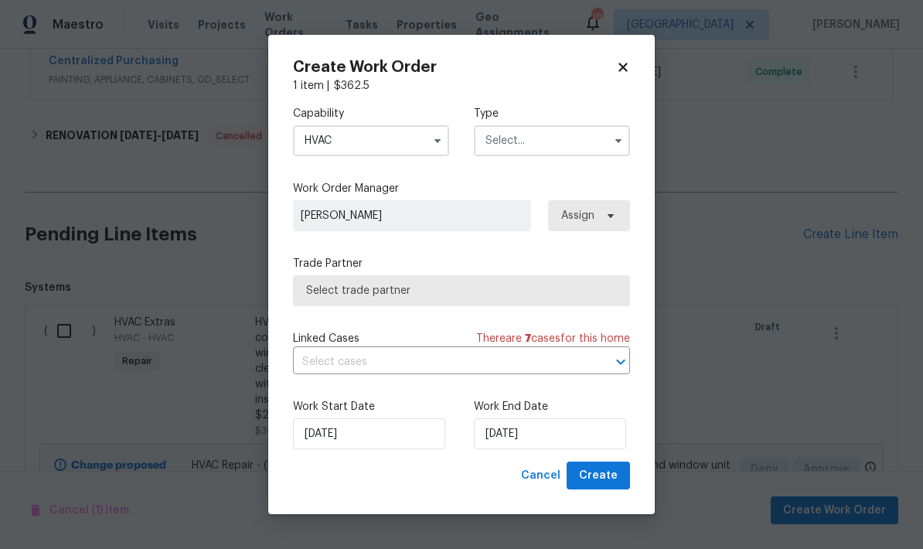
click at [571, 147] on input "text" at bounding box center [552, 140] width 156 height 31
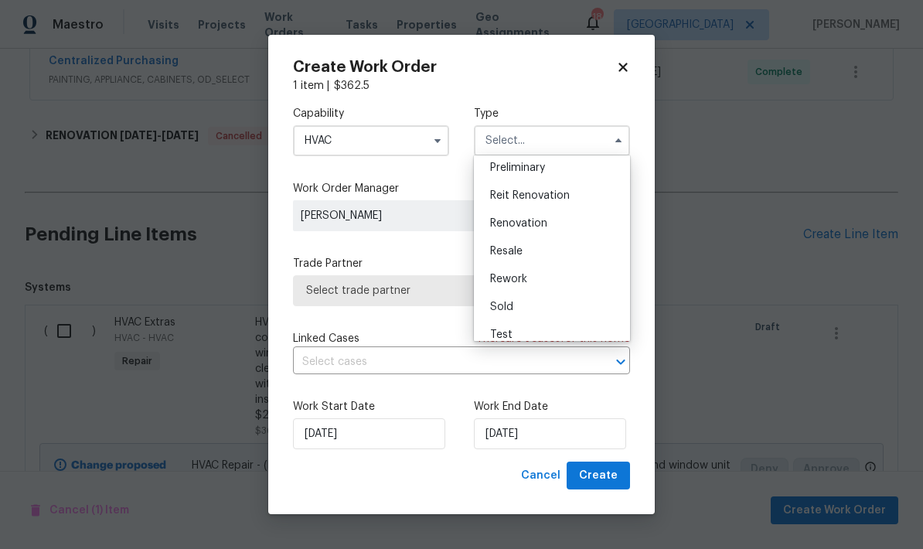
scroll to position [339, 0]
click at [530, 227] on span "Renovation" at bounding box center [518, 223] width 57 height 11
type input "Renovation"
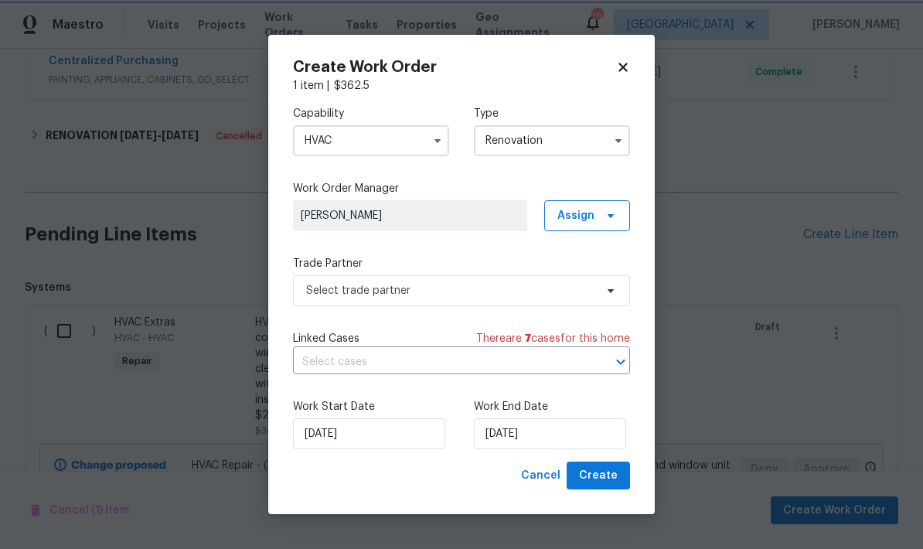
scroll to position [0, 0]
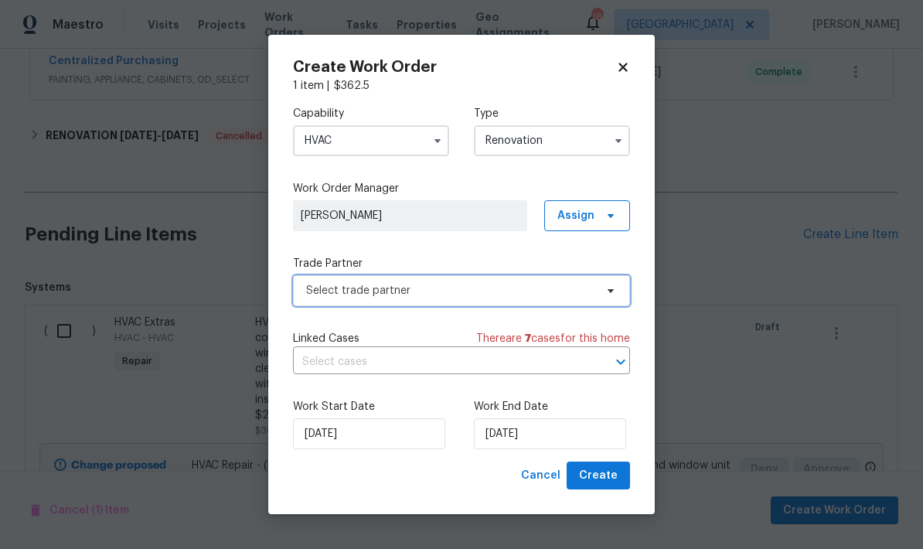
click at [503, 285] on span "Select trade partner" at bounding box center [450, 290] width 288 height 15
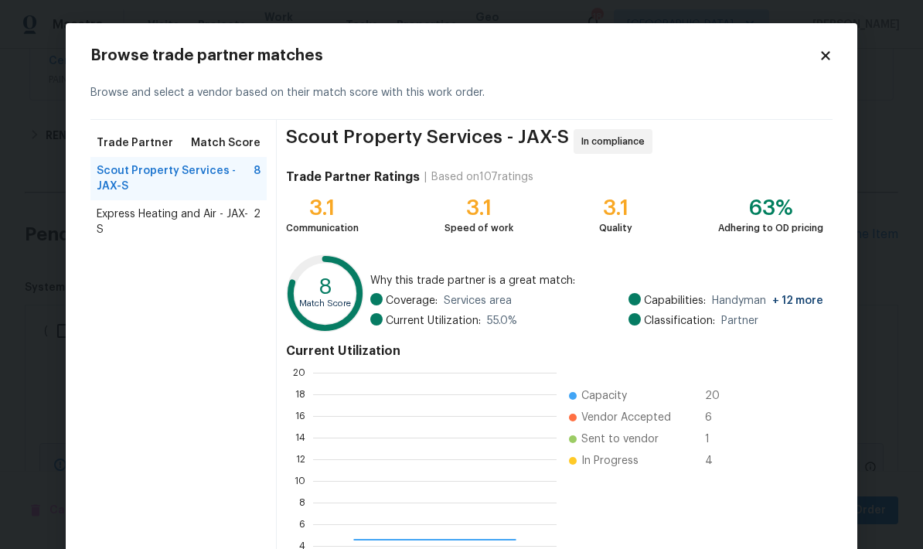
scroll to position [216, 244]
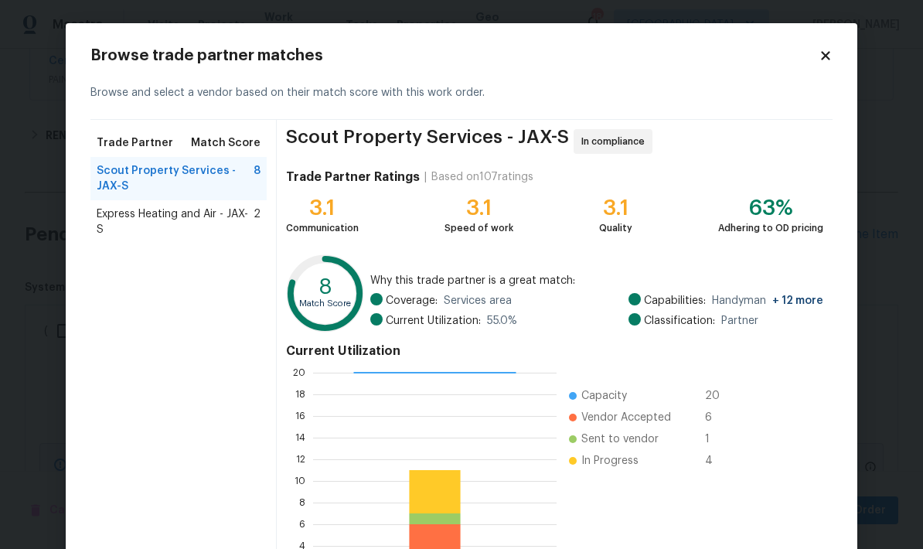
click at [206, 221] on span "Express Heating and Air - JAX-S" at bounding box center [175, 221] width 157 height 31
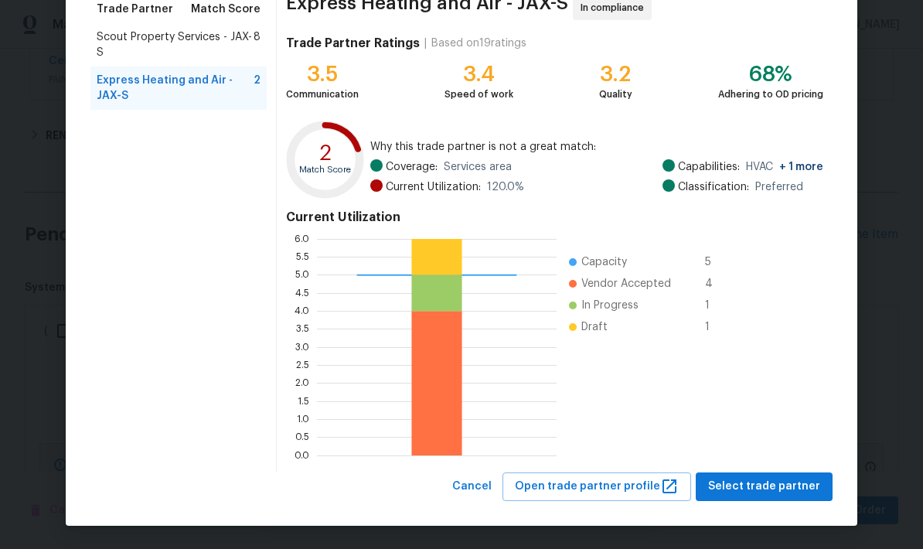
scroll to position [133, 0]
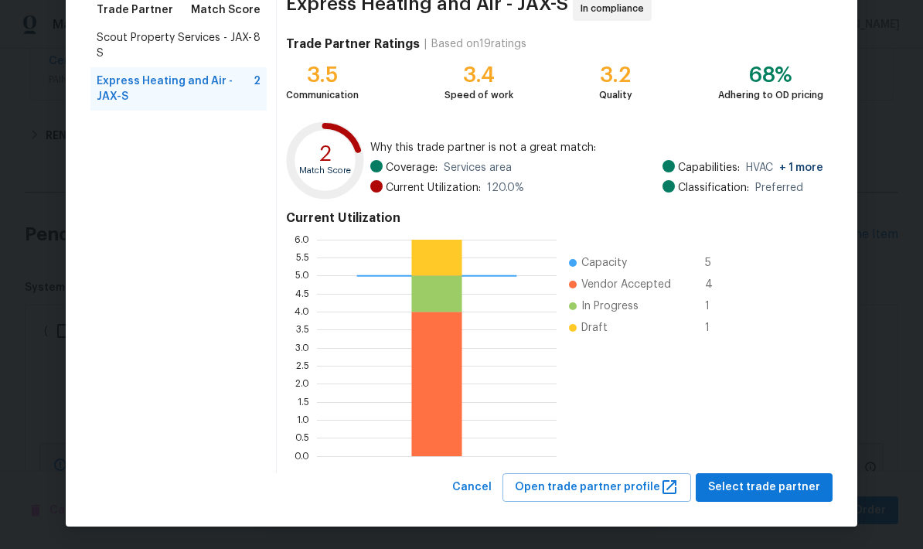
click at [790, 399] on div "Current Utilization 0.0 0.5 1.0 1.5 2.0 2.5 3.0 3.5 4.0 4.5 5.0 5.5 6.0 Capacit…" at bounding box center [554, 334] width 537 height 260
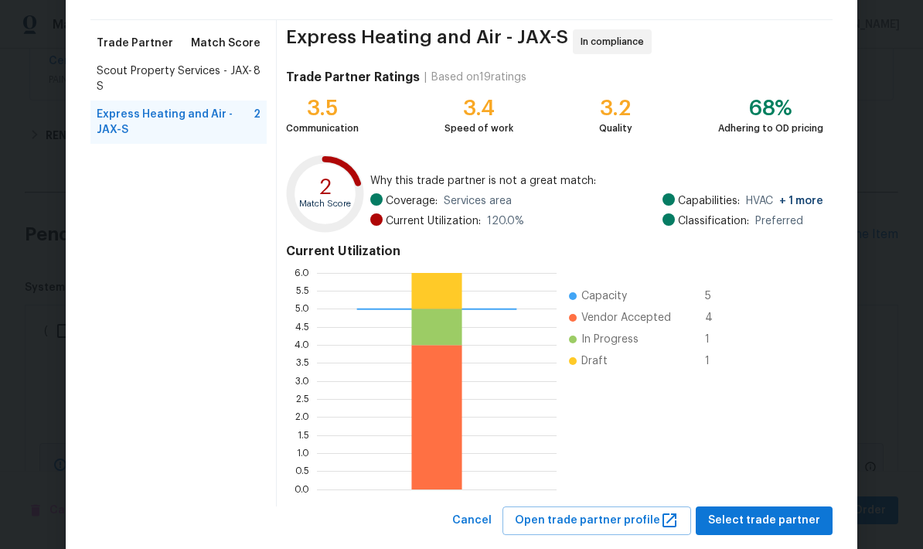
scroll to position [97, 0]
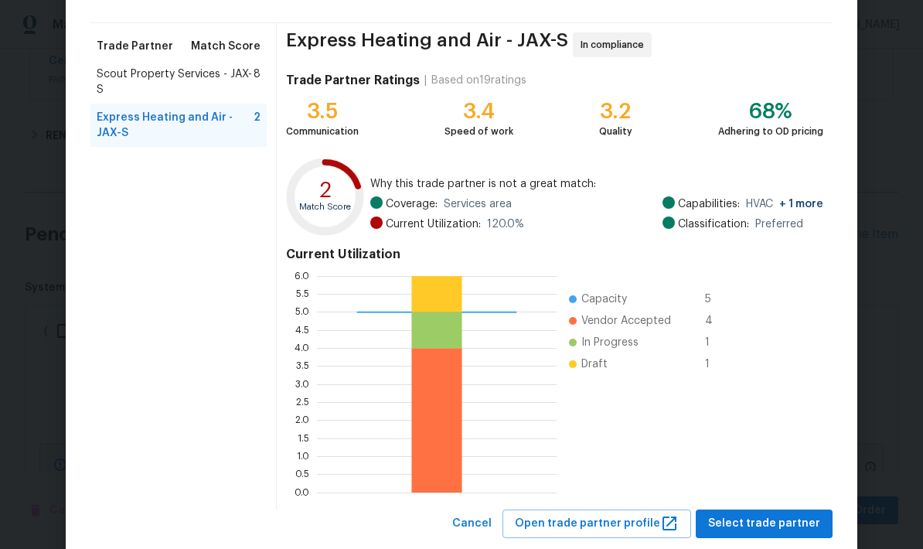
click at [120, 74] on span "Scout Property Services - JAX-S" at bounding box center [175, 81] width 157 height 31
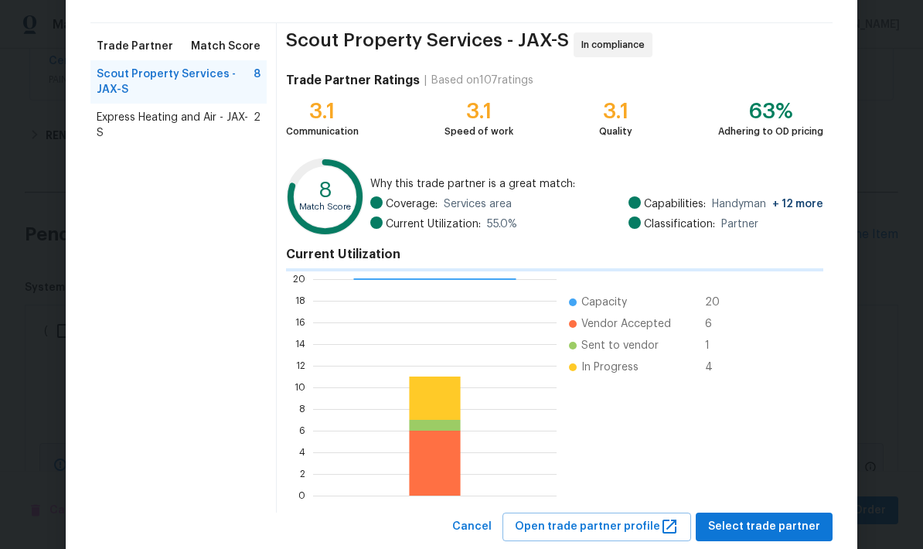
scroll to position [216, 244]
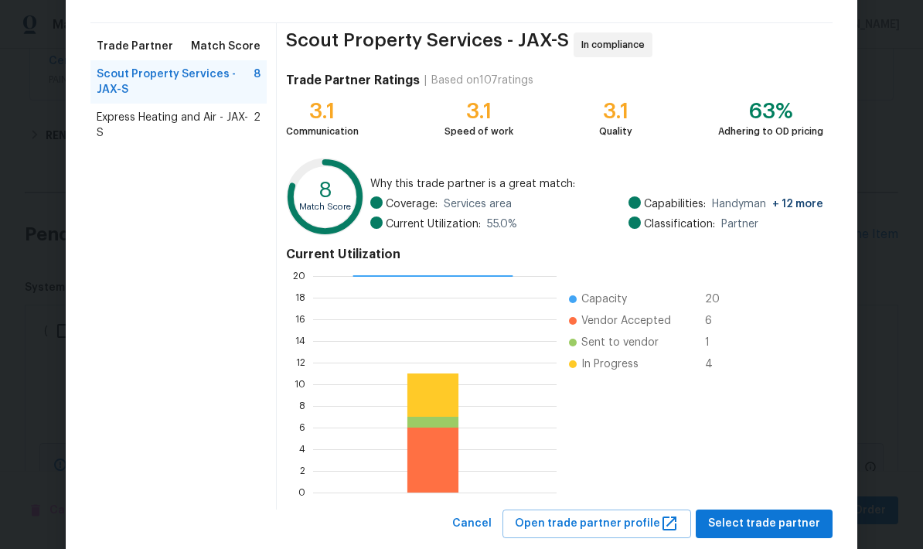
click at [129, 126] on span "Express Heating and Air - JAX-S" at bounding box center [175, 125] width 157 height 31
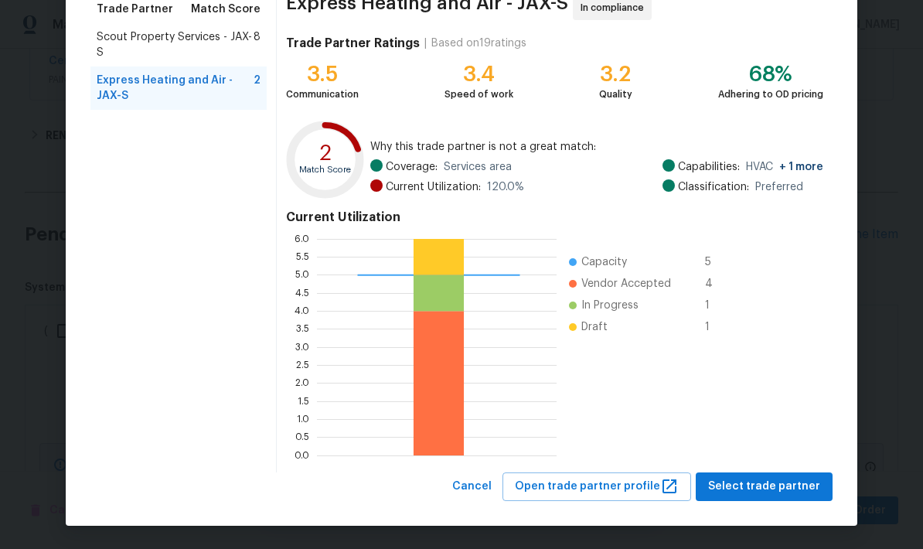
scroll to position [133, 0]
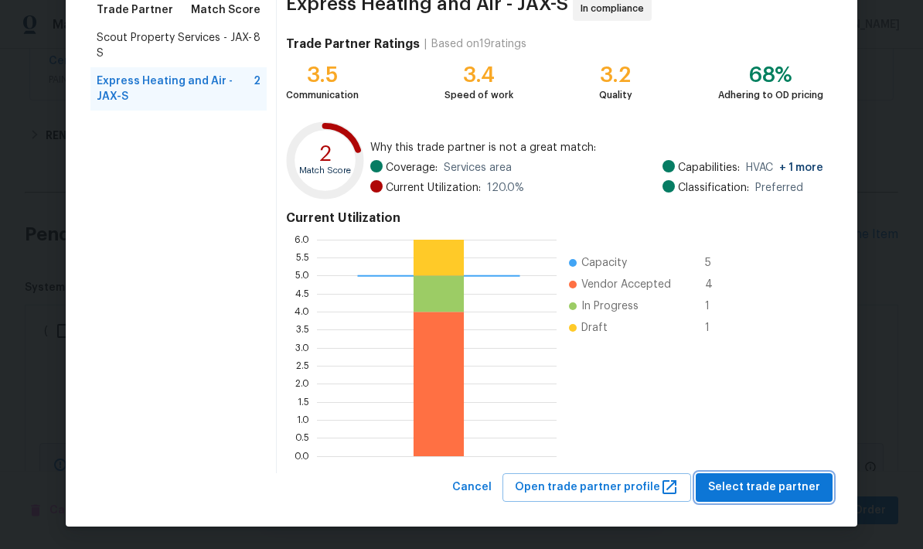
click at [772, 488] on span "Select trade partner" at bounding box center [764, 487] width 112 height 19
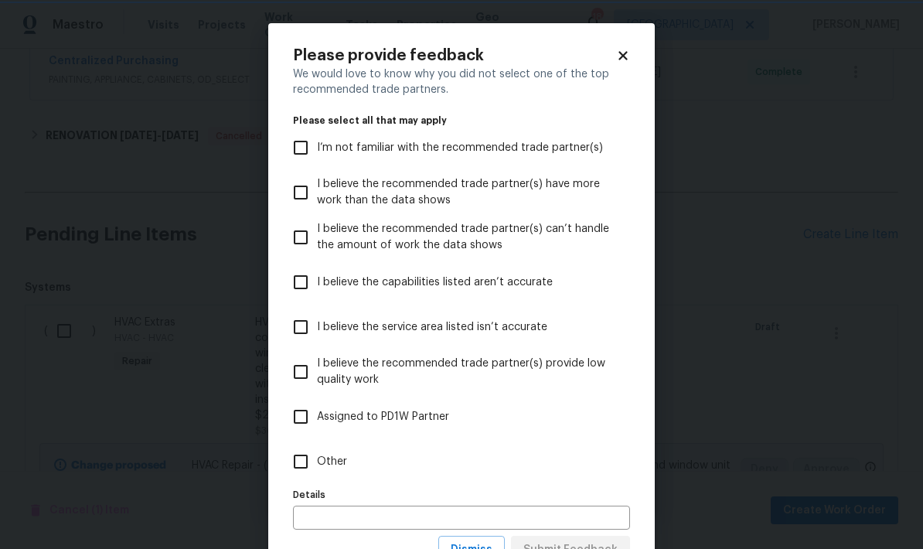
scroll to position [0, 0]
click at [303, 465] on input "Other" at bounding box center [300, 461] width 32 height 32
checkbox input "true"
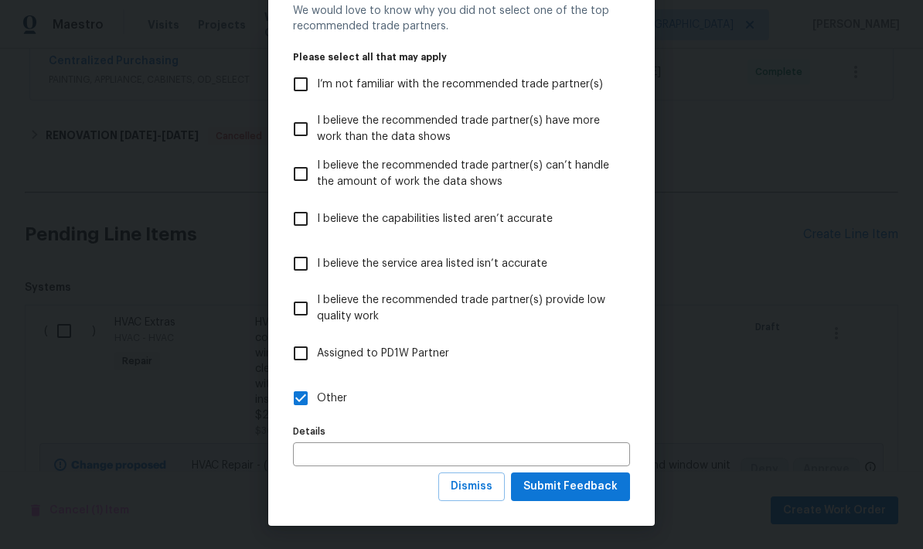
scroll to position [64, 0]
click at [583, 487] on span "Submit Feedback" at bounding box center [570, 486] width 94 height 19
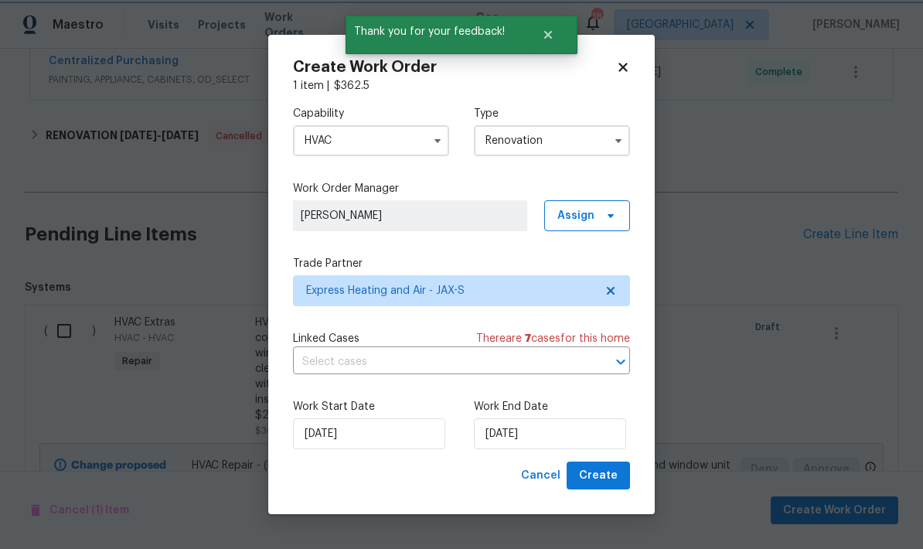
scroll to position [0, 0]
click at [532, 434] on input "8/20/2025" at bounding box center [550, 433] width 152 height 31
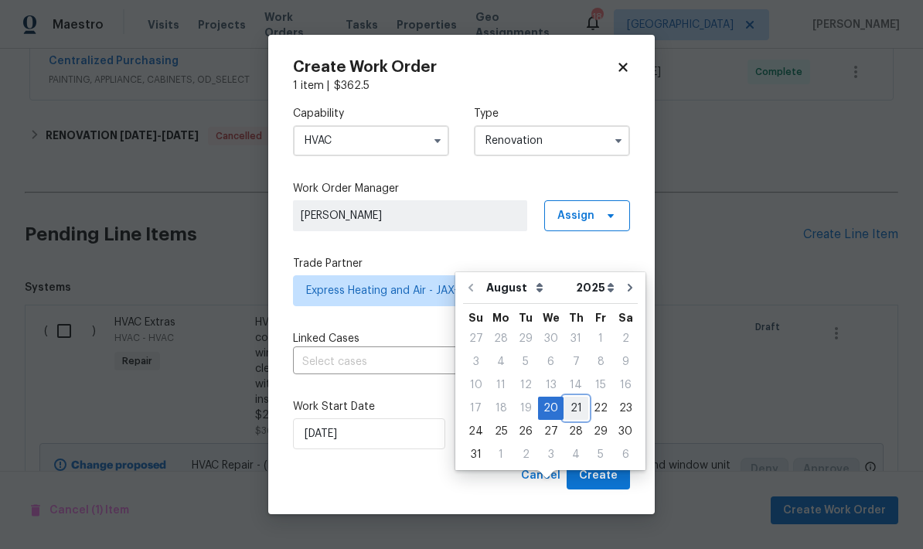
click at [569, 397] on div "21" at bounding box center [576, 408] width 25 height 22
type input "8/21/2025"
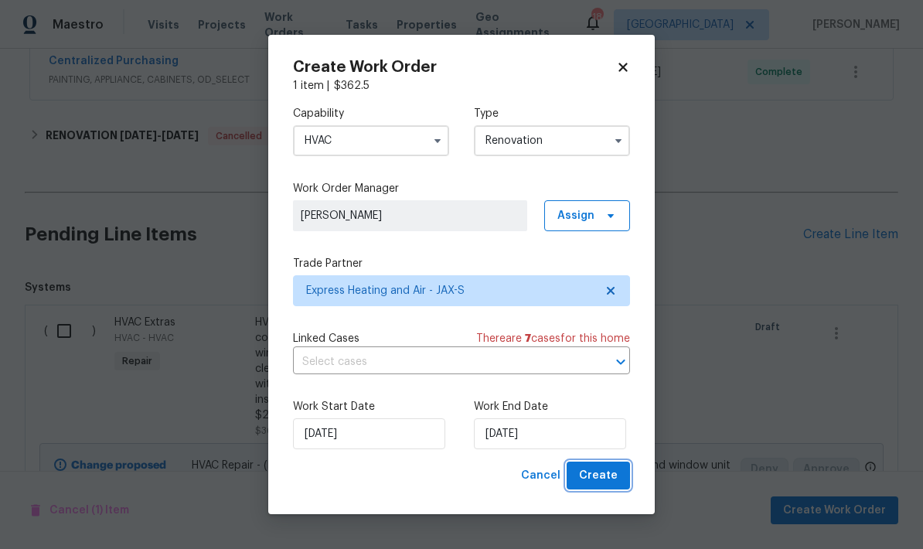
click at [607, 477] on span "Create" at bounding box center [598, 475] width 39 height 19
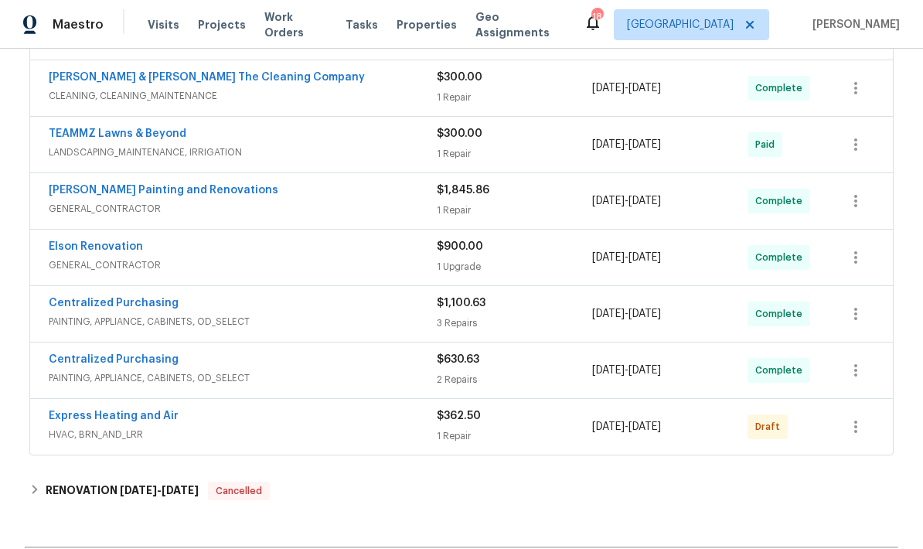
scroll to position [680, 0]
click at [856, 421] on icon "button" at bounding box center [855, 427] width 3 height 12
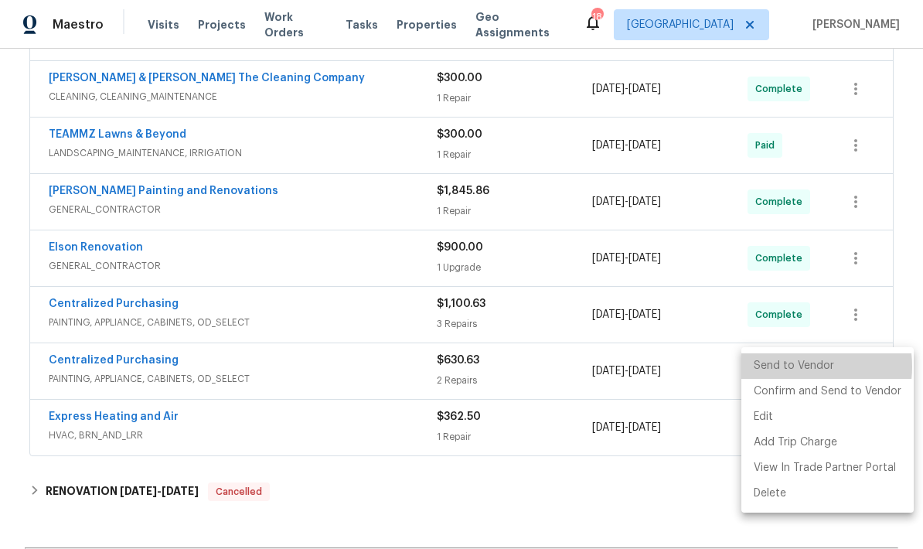
click at [795, 366] on li "Send to Vendor" at bounding box center [827, 366] width 172 height 26
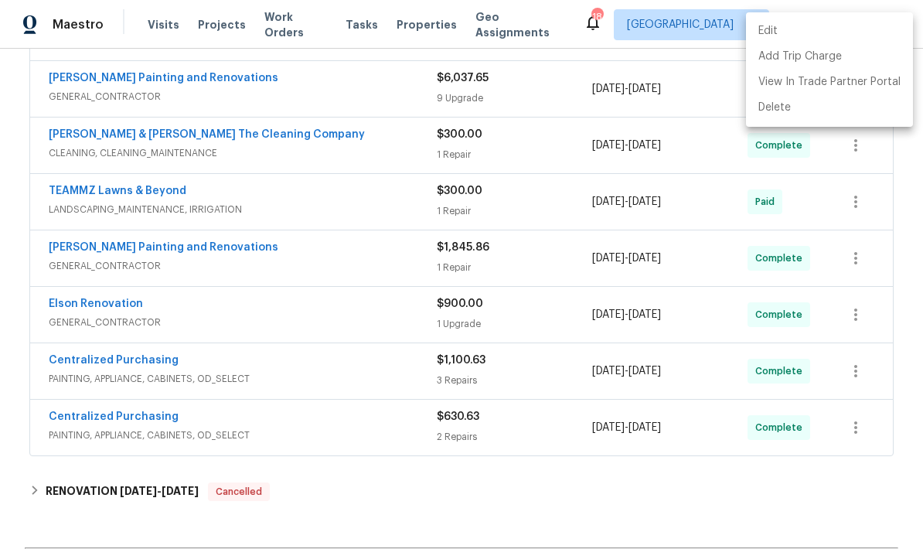
click at [712, 451] on div at bounding box center [461, 274] width 923 height 549
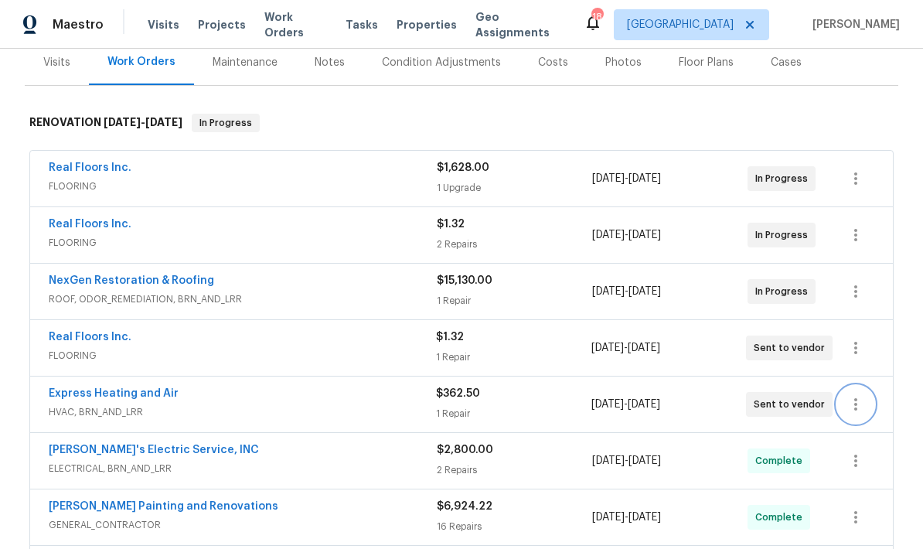
scroll to position [215, 0]
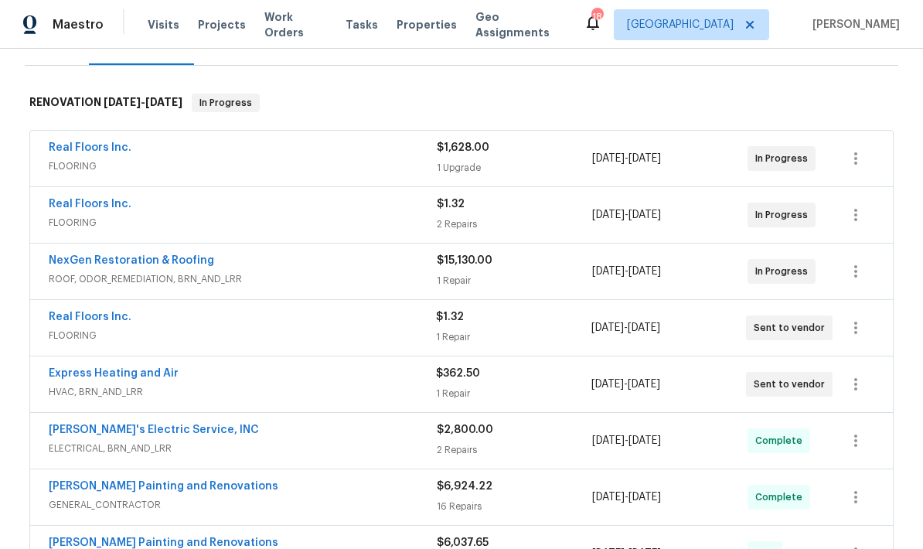
click at [336, 271] on span "ROOF, ODOR_REMEDIATION, BRN_AND_LRR" at bounding box center [243, 278] width 388 height 15
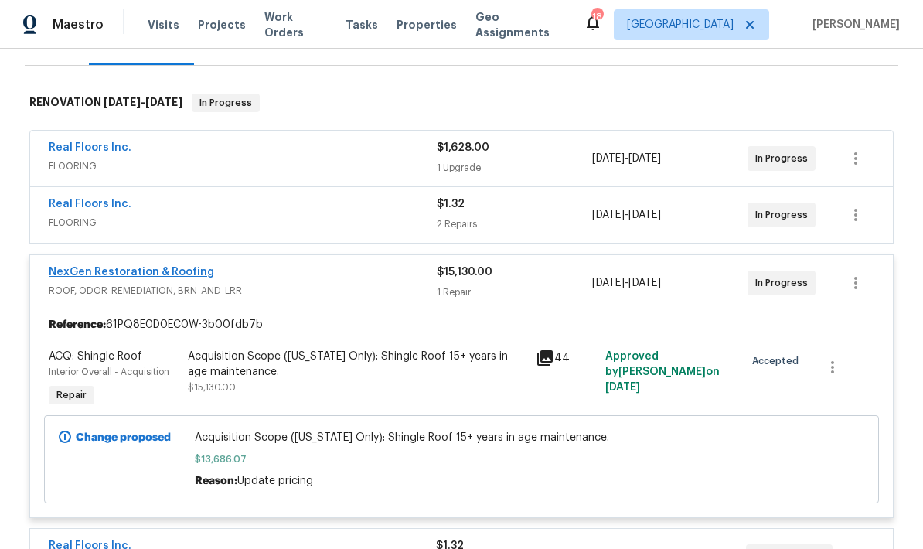
click at [178, 267] on link "NexGen Restoration & Roofing" at bounding box center [131, 272] width 165 height 11
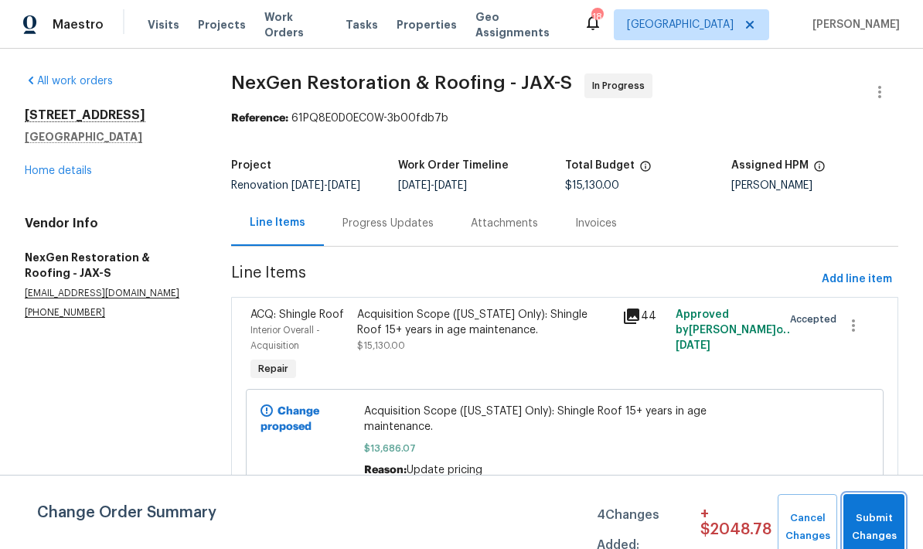
click at [863, 531] on span "Submit Changes" at bounding box center [874, 527] width 46 height 36
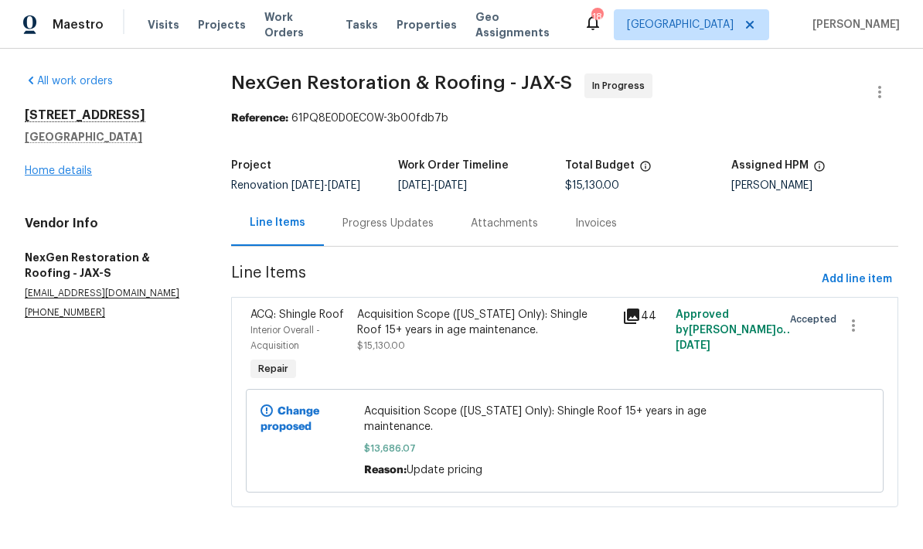
click at [83, 168] on link "Home details" at bounding box center [58, 170] width 67 height 11
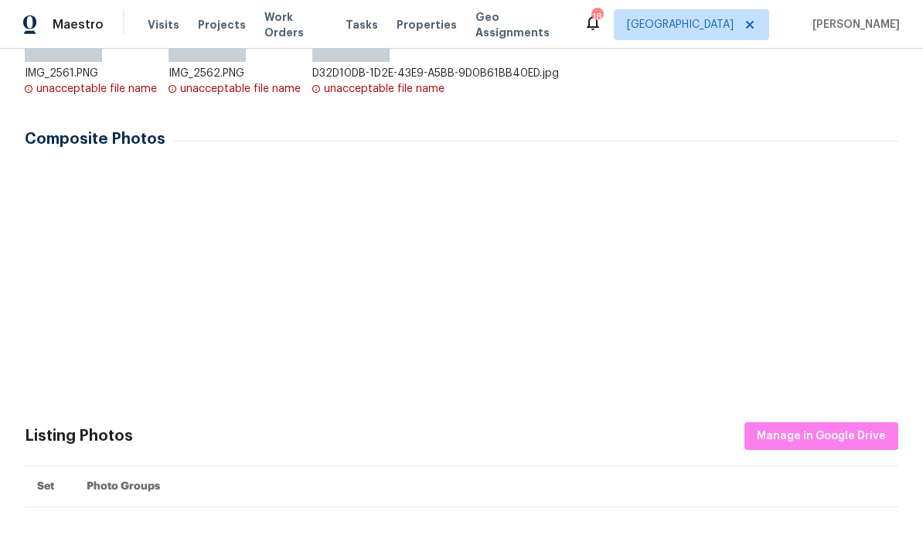
scroll to position [377, 0]
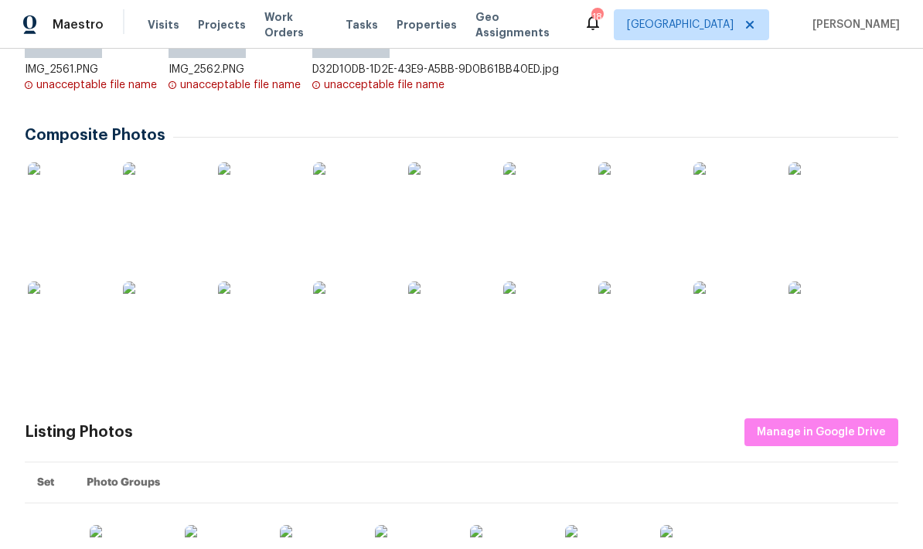
click at [536, 322] on img at bounding box center [541, 319] width 77 height 77
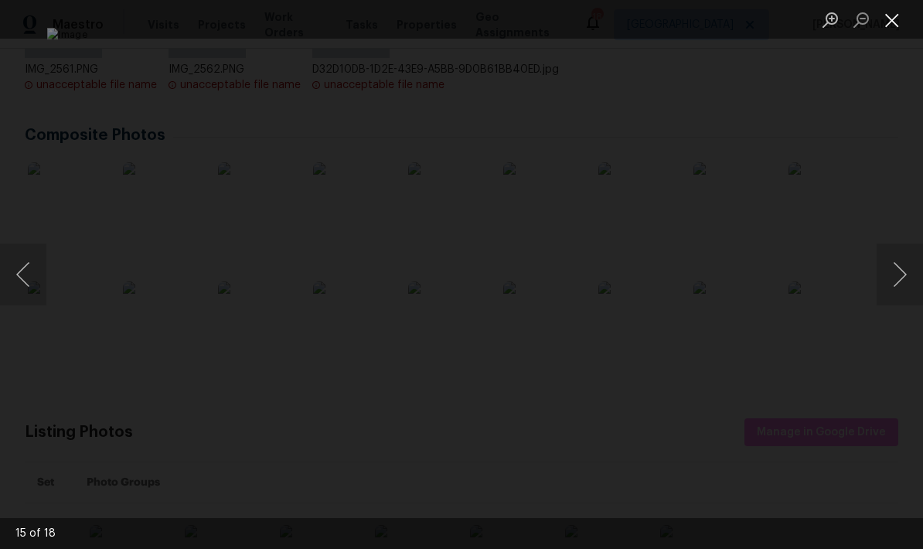
click at [890, 26] on button "Close lightbox" at bounding box center [892, 19] width 31 height 27
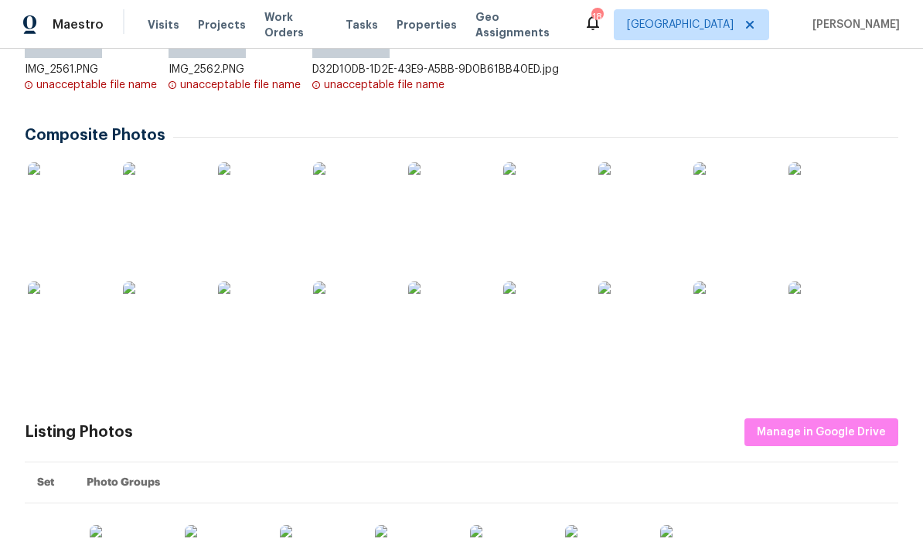
click at [731, 328] on img at bounding box center [731, 319] width 77 height 77
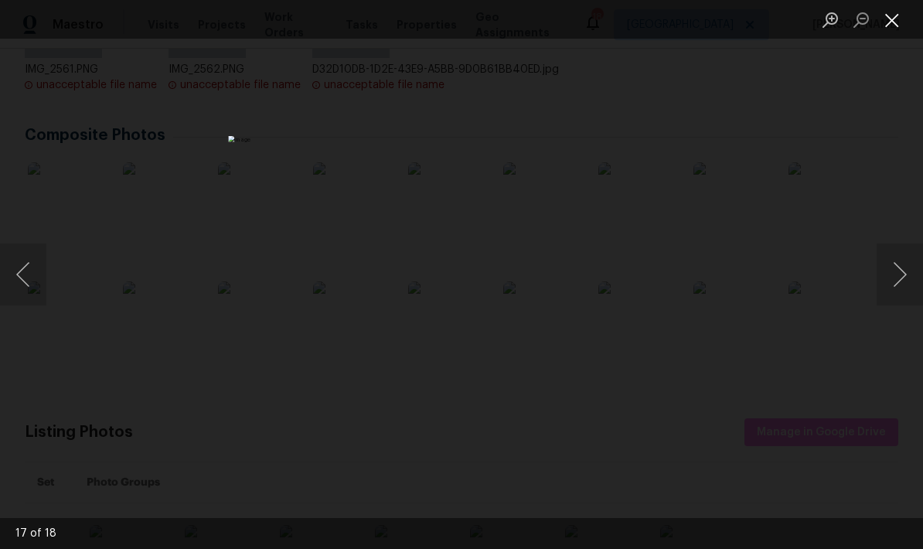
click at [894, 22] on button "Close lightbox" at bounding box center [892, 19] width 31 height 27
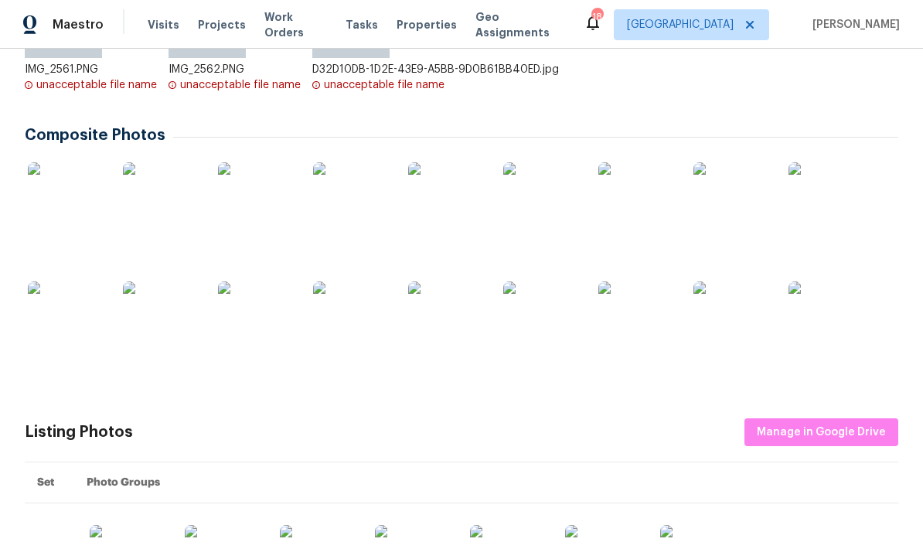
click at [80, 187] on img at bounding box center [66, 200] width 77 height 77
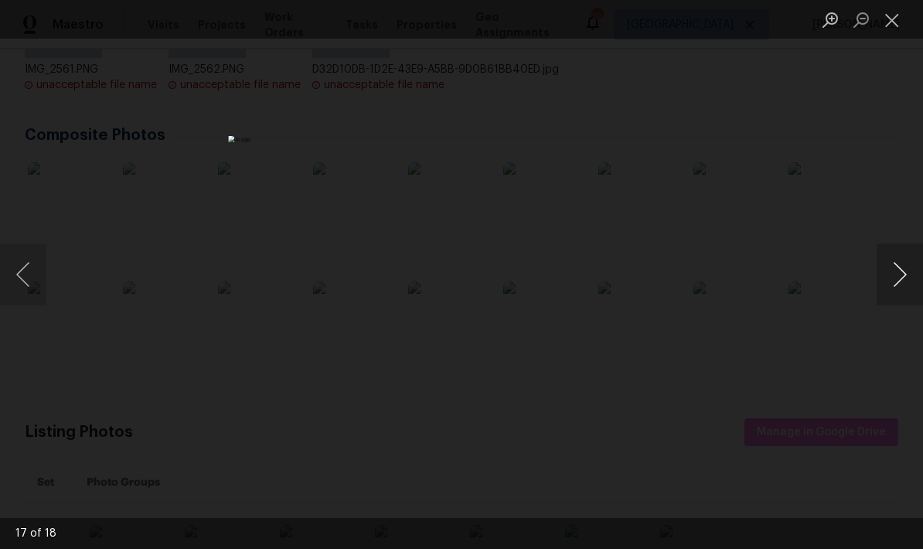
click at [882, 283] on button "Next image" at bounding box center [900, 275] width 46 height 62
click at [891, 285] on button "Next image" at bounding box center [900, 275] width 46 height 62
click at [28, 281] on button "Previous image" at bounding box center [23, 275] width 46 height 62
click at [883, 281] on button "Next image" at bounding box center [900, 275] width 46 height 62
click at [884, 280] on button "Next image" at bounding box center [900, 275] width 46 height 62
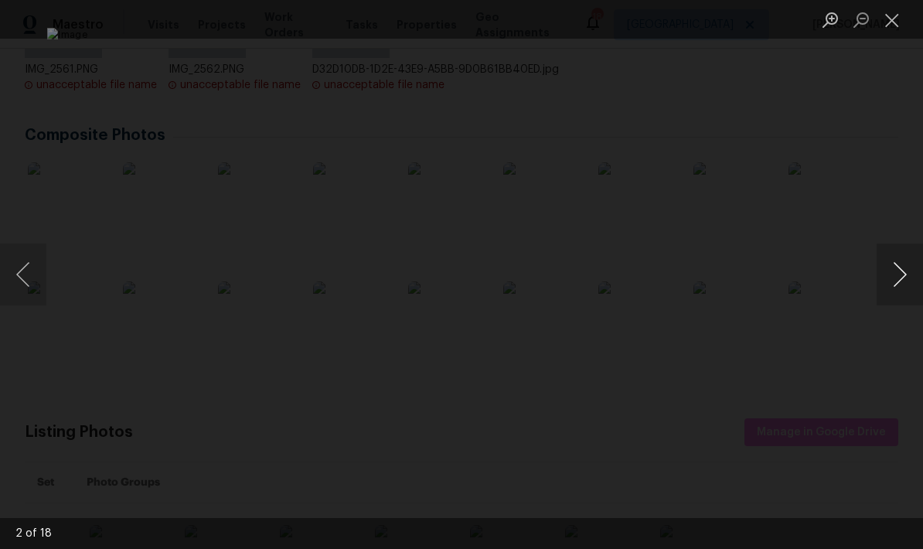
click at [883, 281] on button "Next image" at bounding box center [900, 275] width 46 height 62
click at [884, 282] on button "Next image" at bounding box center [900, 275] width 46 height 62
click at [883, 284] on button "Next image" at bounding box center [900, 275] width 46 height 62
click at [881, 285] on button "Next image" at bounding box center [900, 275] width 46 height 62
click at [881, 287] on button "Next image" at bounding box center [900, 275] width 46 height 62
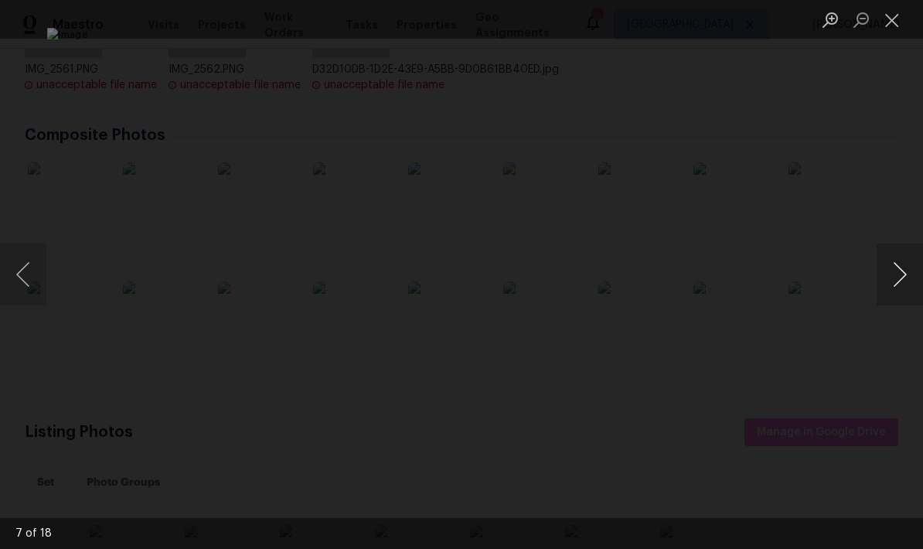
click at [882, 285] on button "Next image" at bounding box center [900, 275] width 46 height 62
